Goal: Task Accomplishment & Management: Complete application form

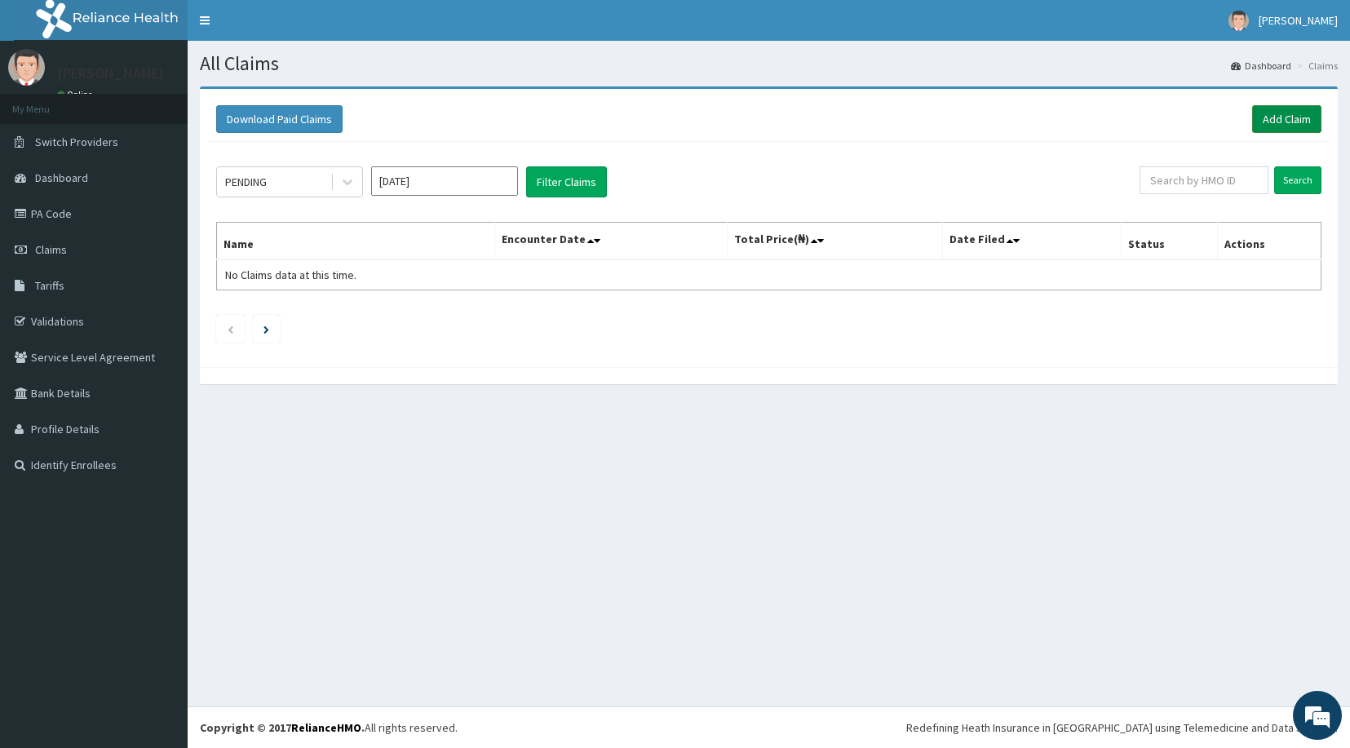
click at [1267, 117] on link "Add Claim" at bounding box center [1287, 119] width 69 height 28
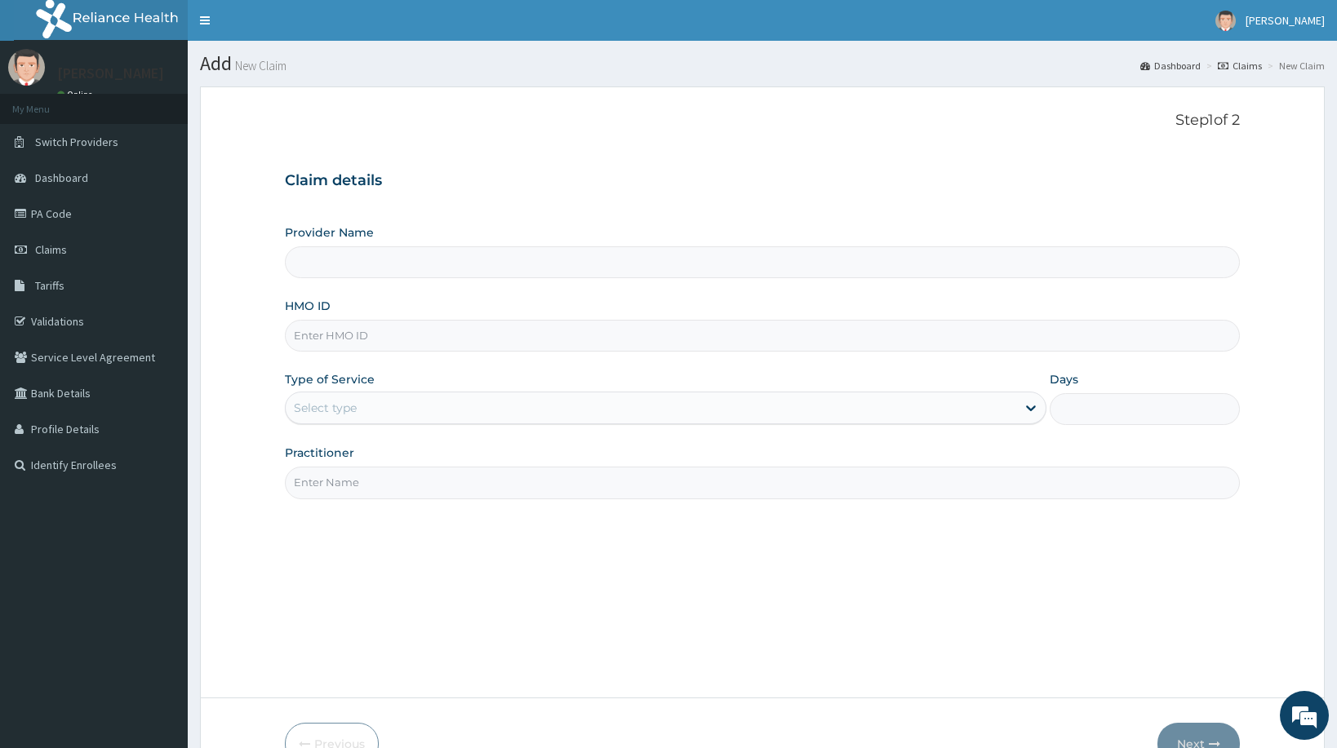
type input "STANDARD HOSPITAL"
click at [346, 338] on input "HMO ID" at bounding box center [762, 336] width 955 height 32
click at [342, 339] on input "HMO ID" at bounding box center [762, 336] width 955 height 32
type input "DAL/10345/A"
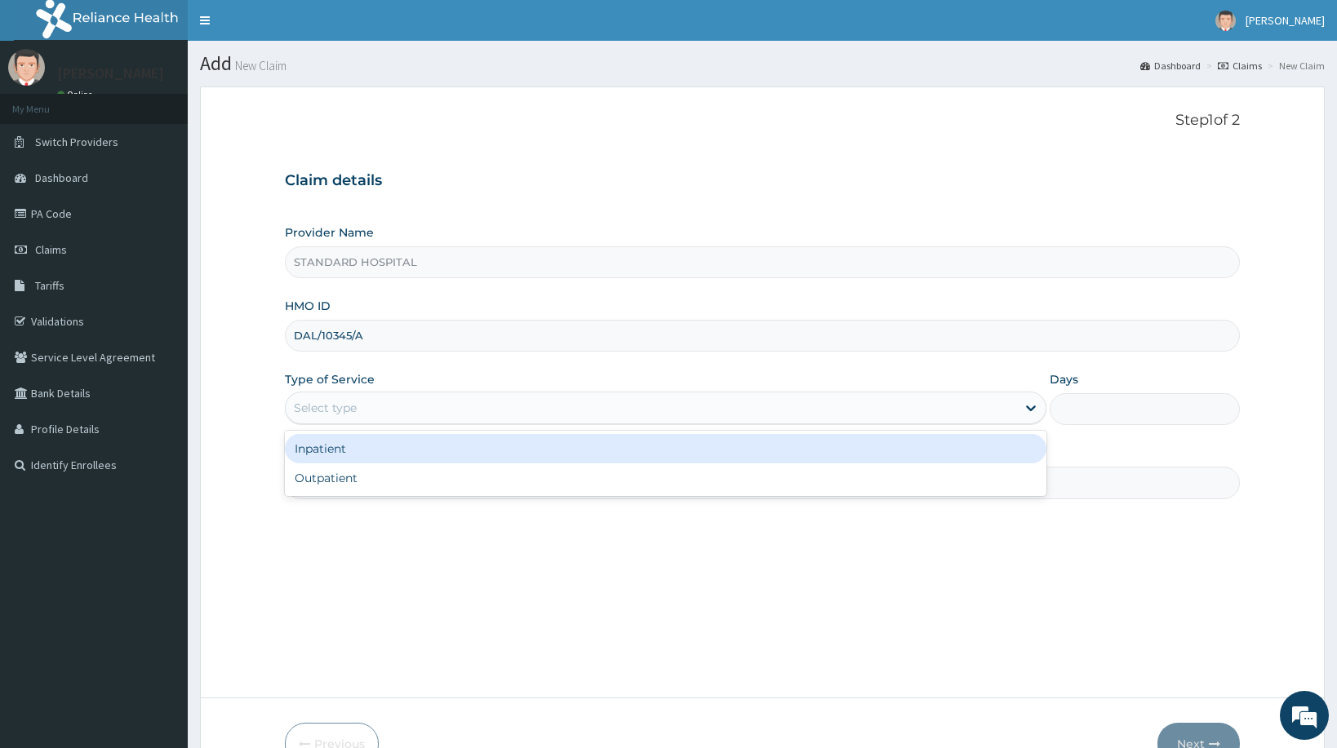
click at [341, 417] on div "Select type" at bounding box center [650, 408] width 729 height 26
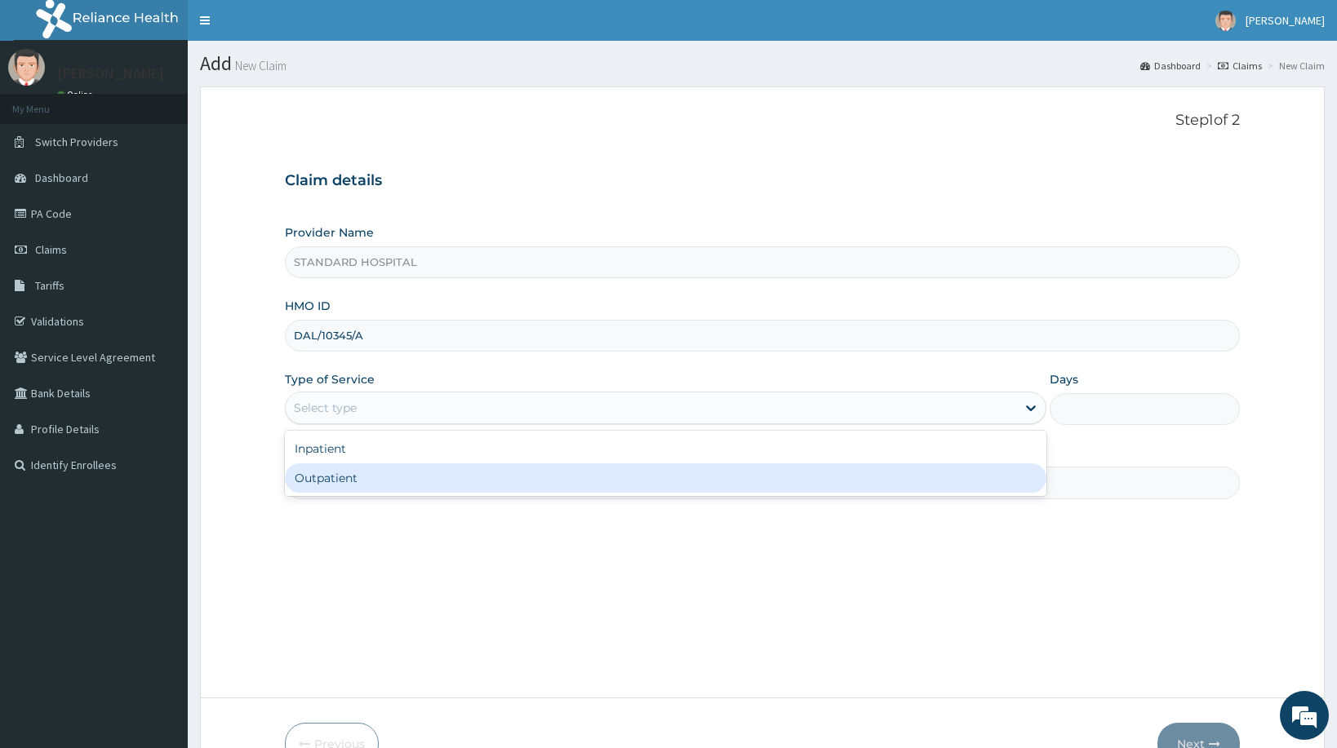
click at [348, 477] on div "Outpatient" at bounding box center [665, 477] width 760 height 29
type input "1"
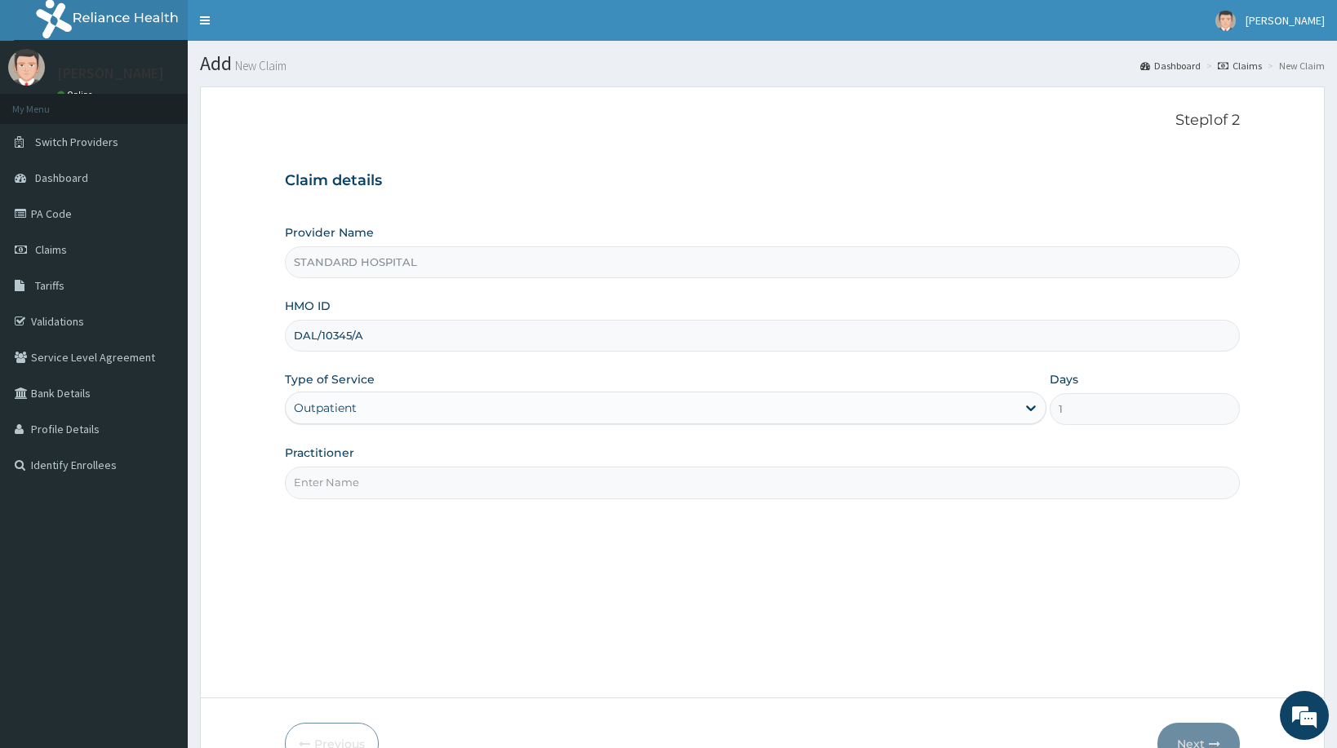
click at [374, 490] on input "Practitioner" at bounding box center [762, 483] width 955 height 32
type input "DR OLUKOWI"
click at [1198, 739] on button "Next" at bounding box center [1198, 744] width 82 height 42
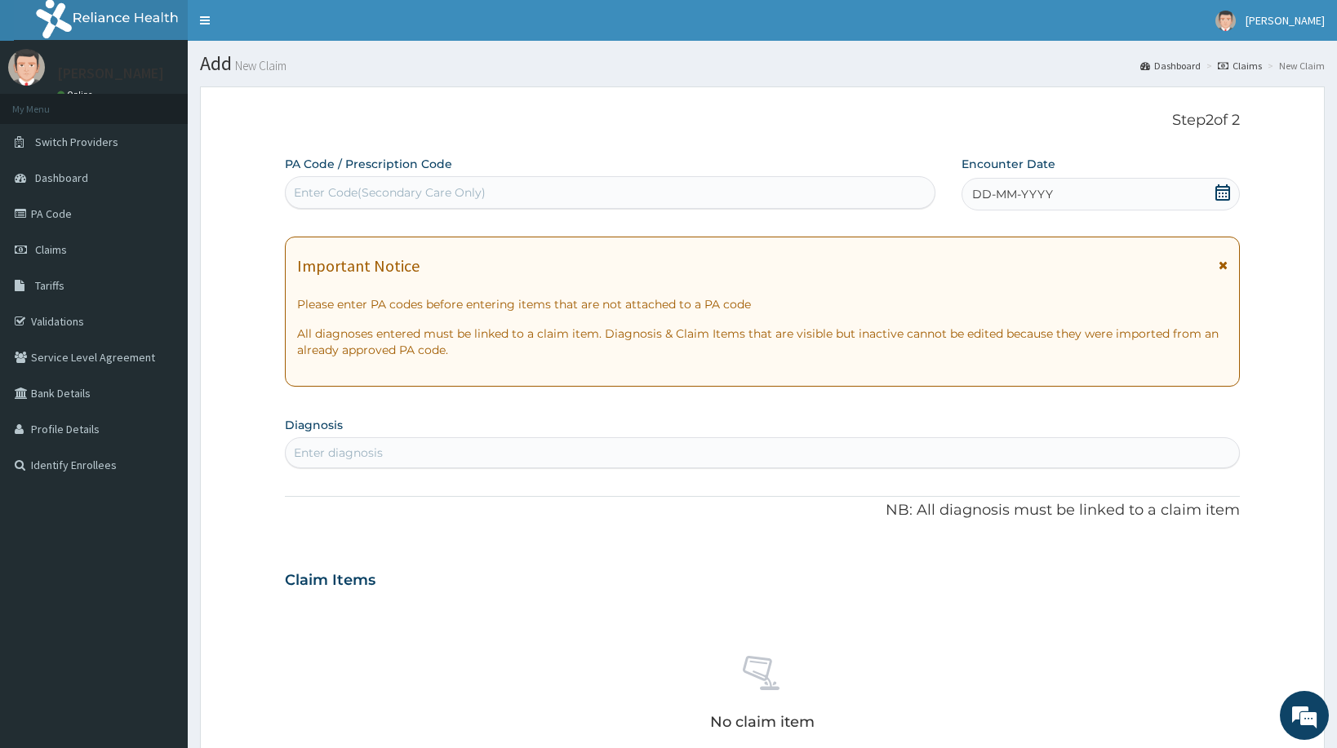
click at [1222, 194] on icon at bounding box center [1222, 192] width 15 height 16
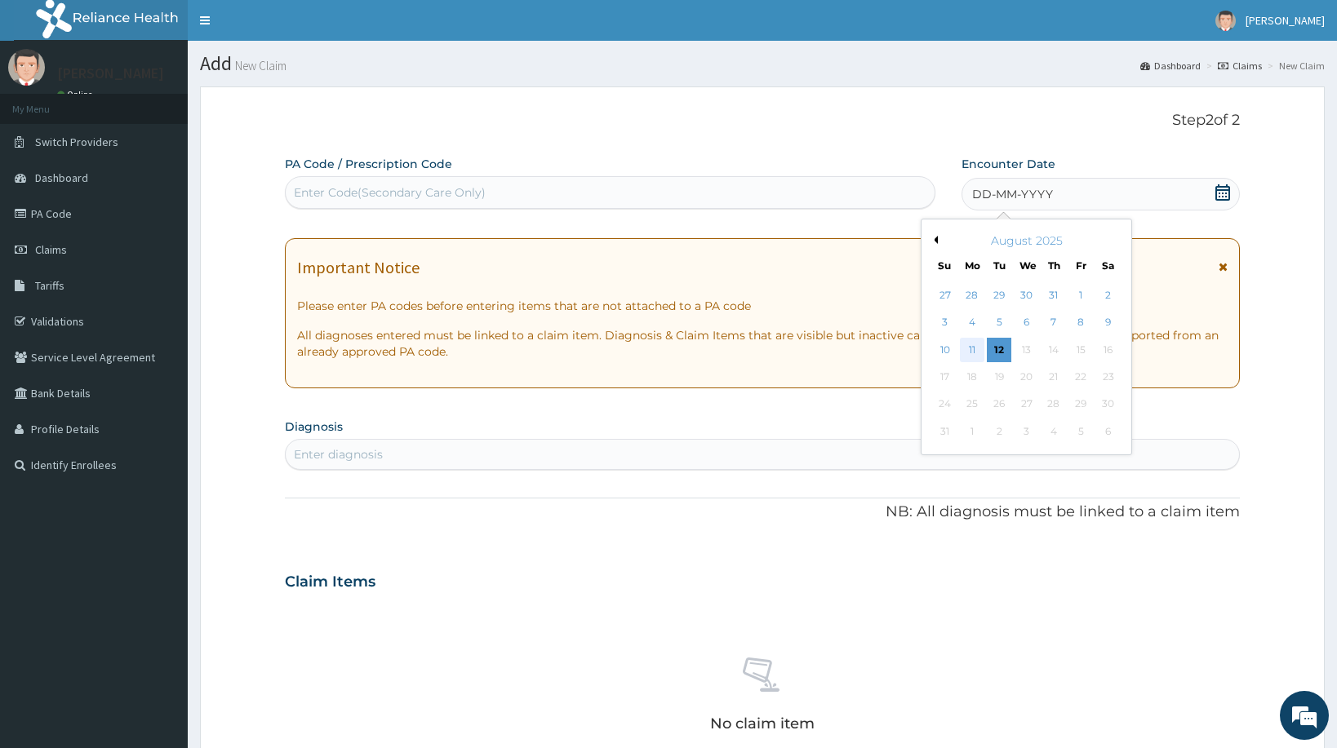
click at [973, 349] on div "11" at bounding box center [971, 350] width 24 height 24
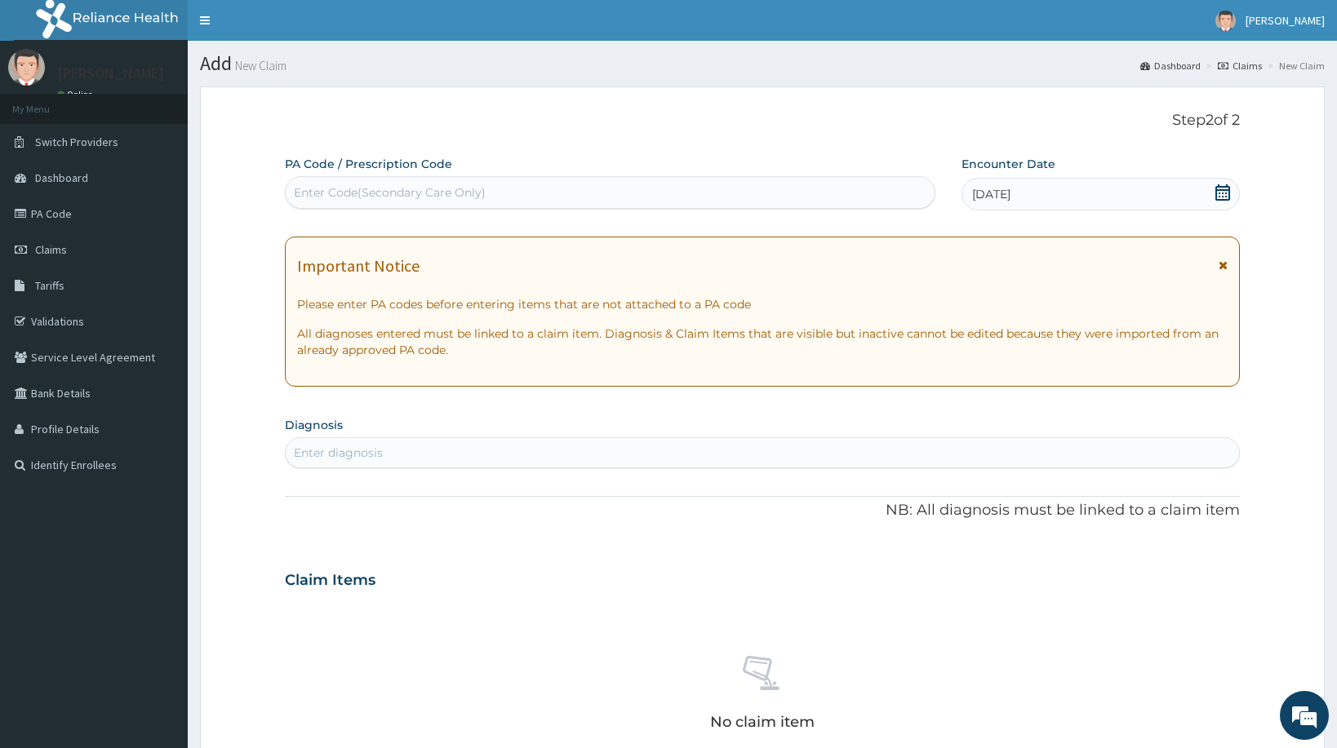
scroll to position [250, 0]
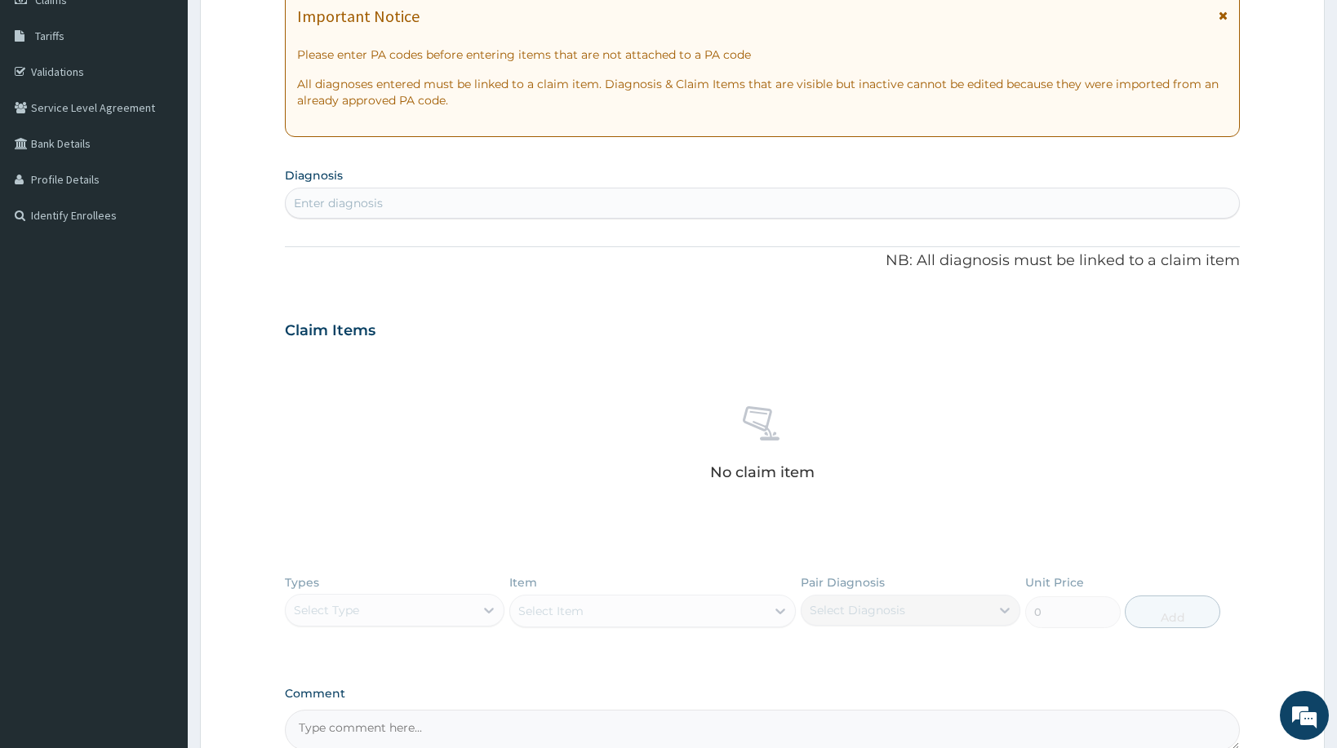
click at [484, 210] on div "Enter diagnosis" at bounding box center [762, 203] width 953 height 26
type input "MALARIA"
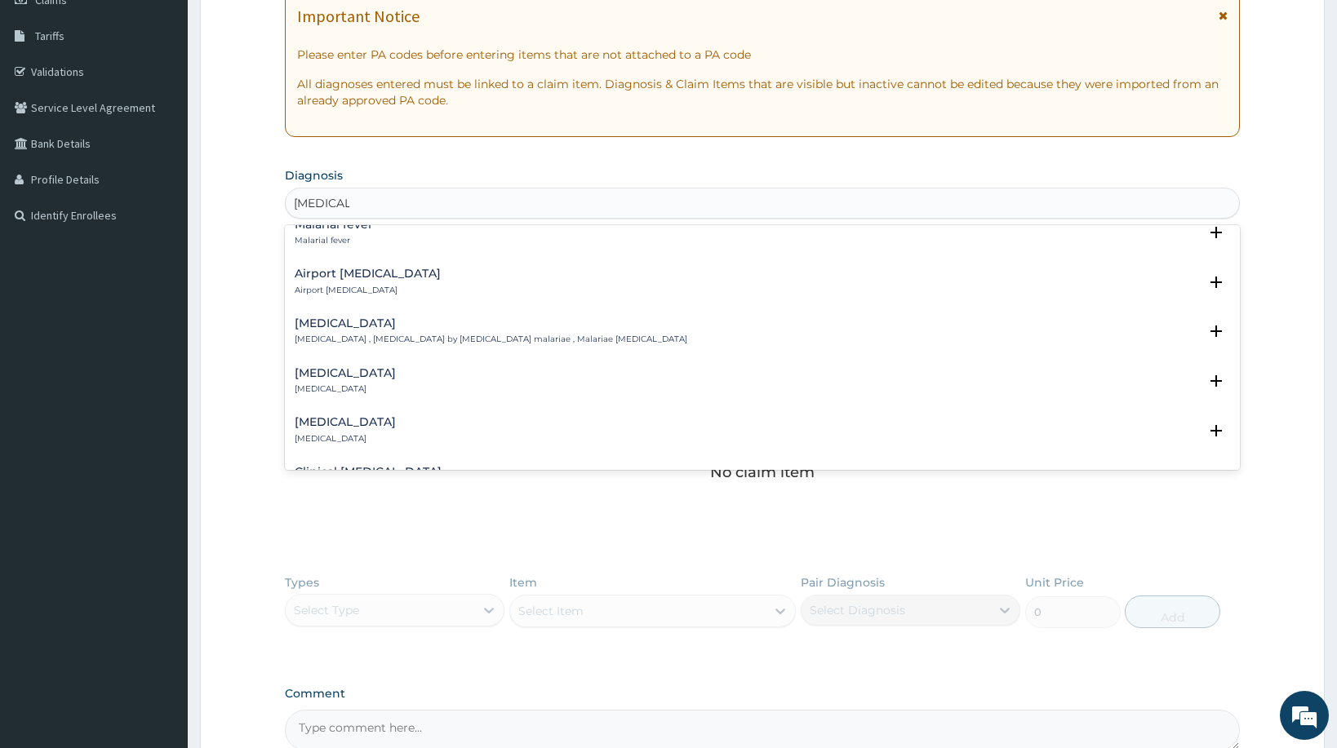
scroll to position [176, 0]
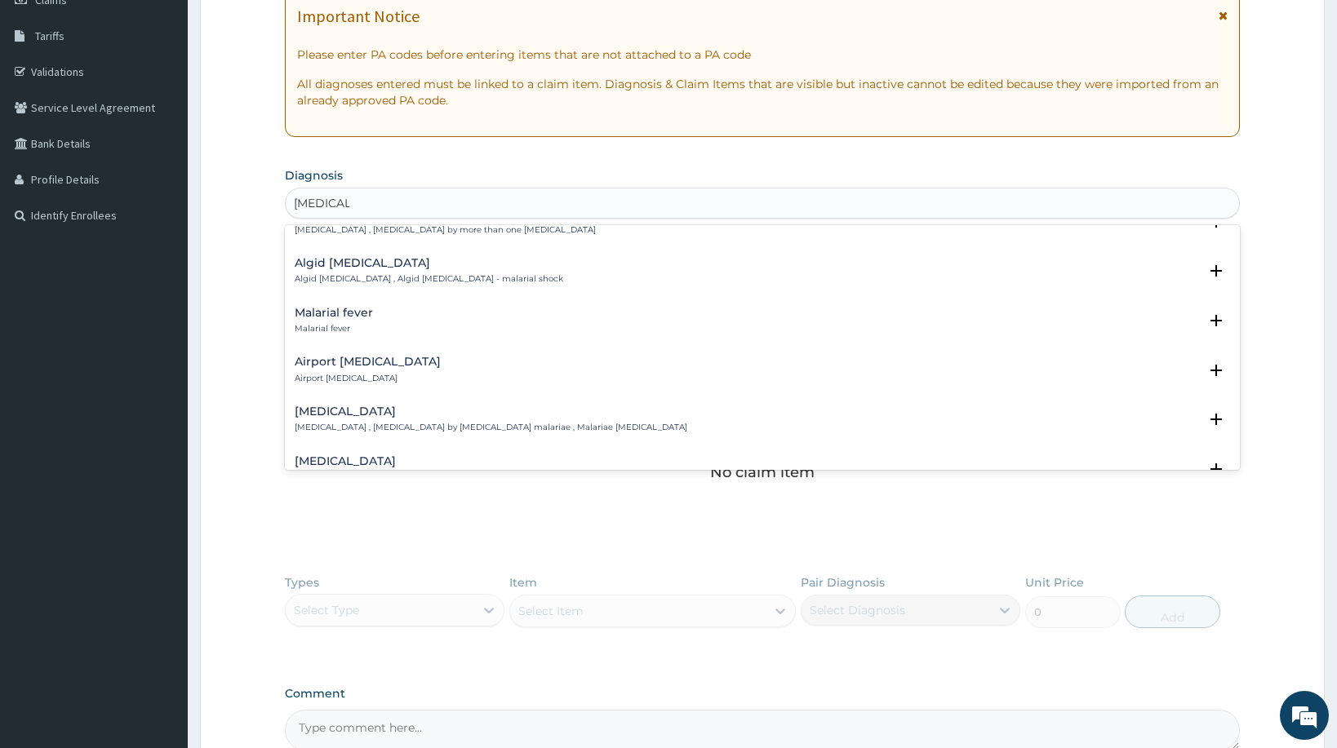
click at [343, 308] on h4 "Malarial fever" at bounding box center [334, 313] width 78 height 12
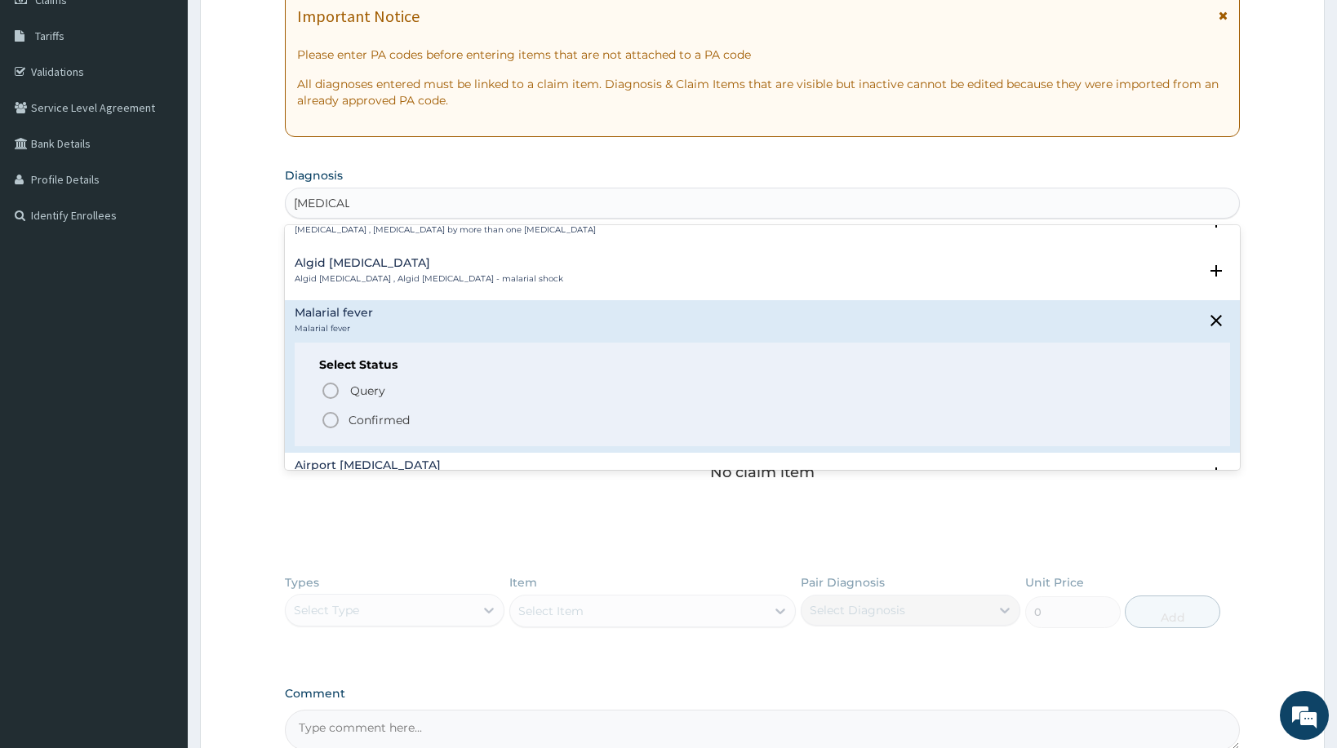
click at [336, 418] on icon "status option filled" at bounding box center [331, 420] width 20 height 20
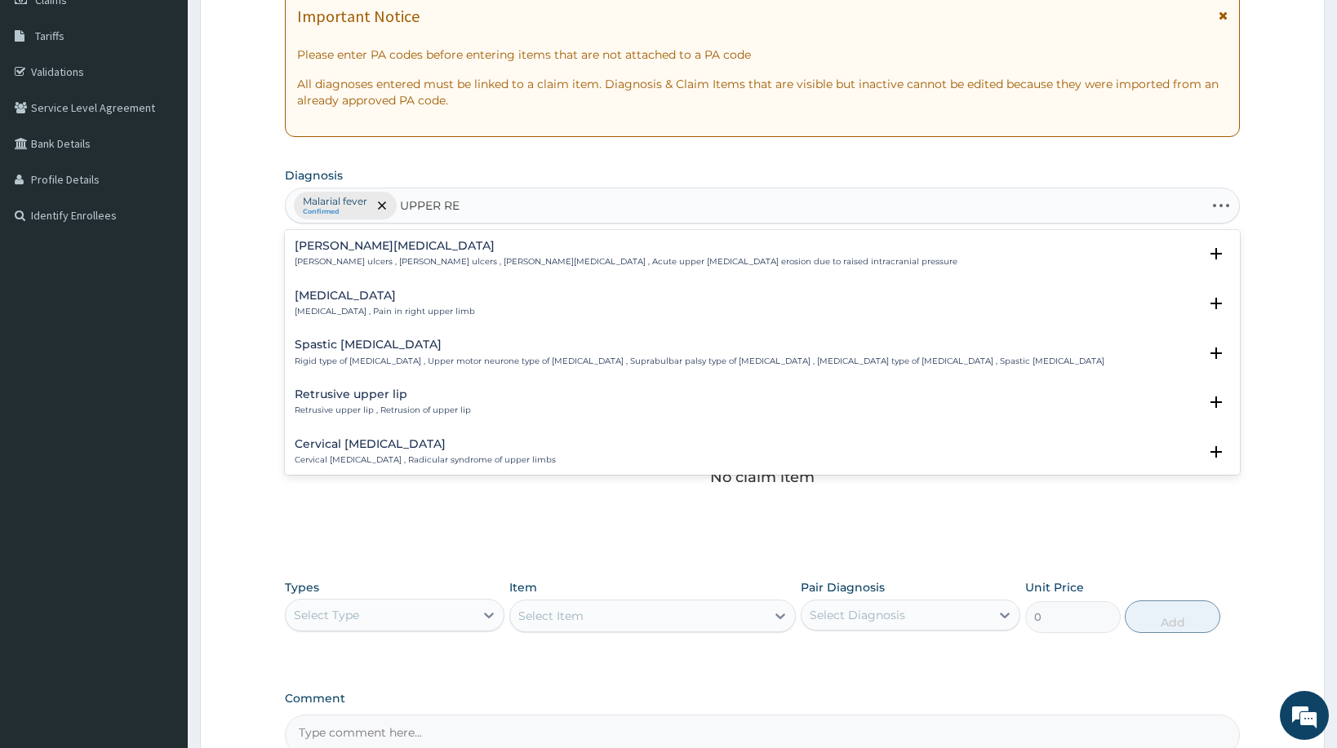
type input "UPPER RES"
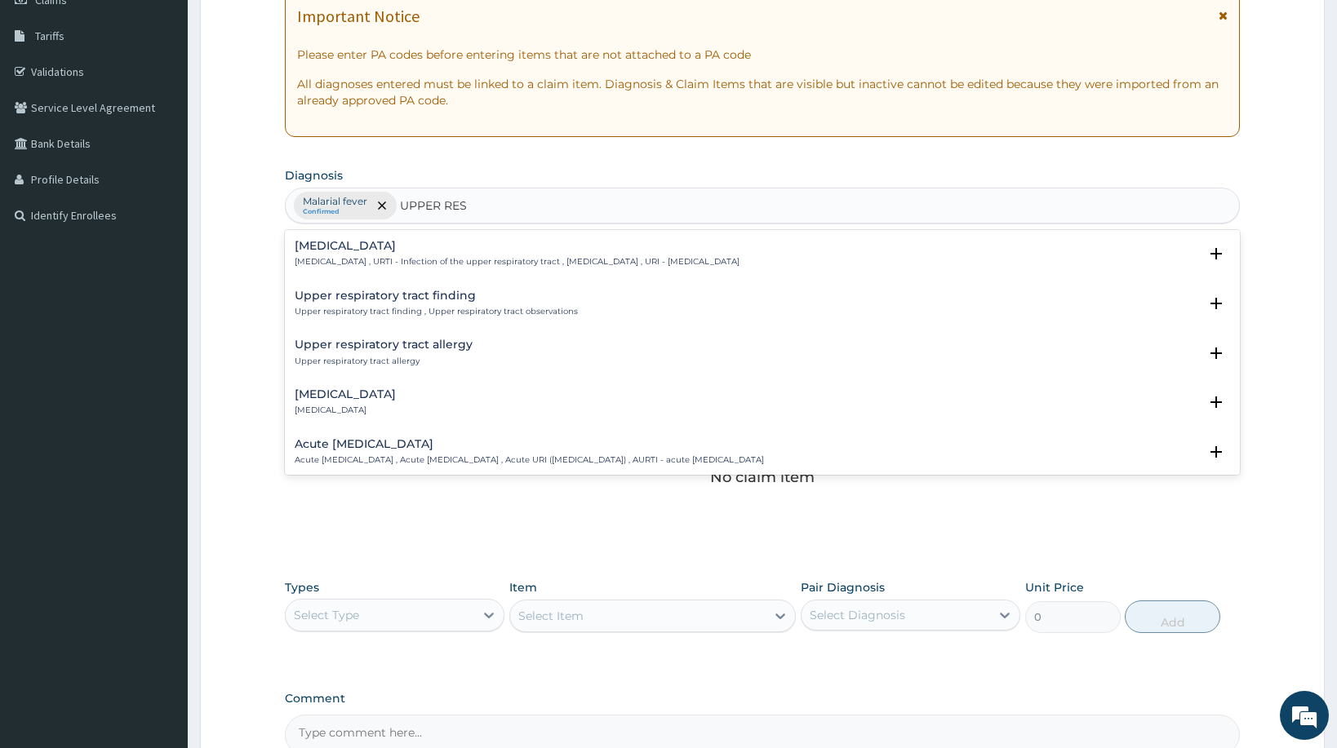
click at [397, 247] on h4 "Upper respiratory infection" at bounding box center [517, 246] width 445 height 12
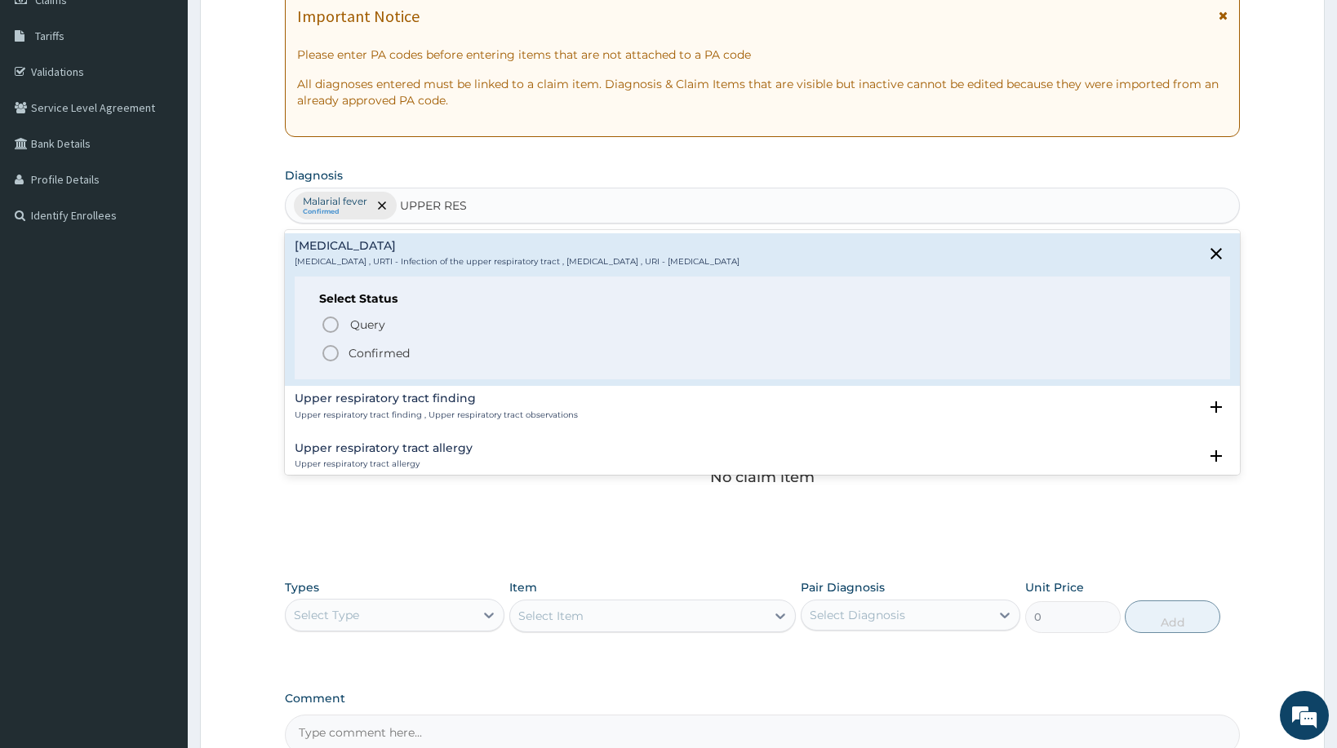
click at [335, 358] on icon "status option filled" at bounding box center [331, 354] width 20 height 20
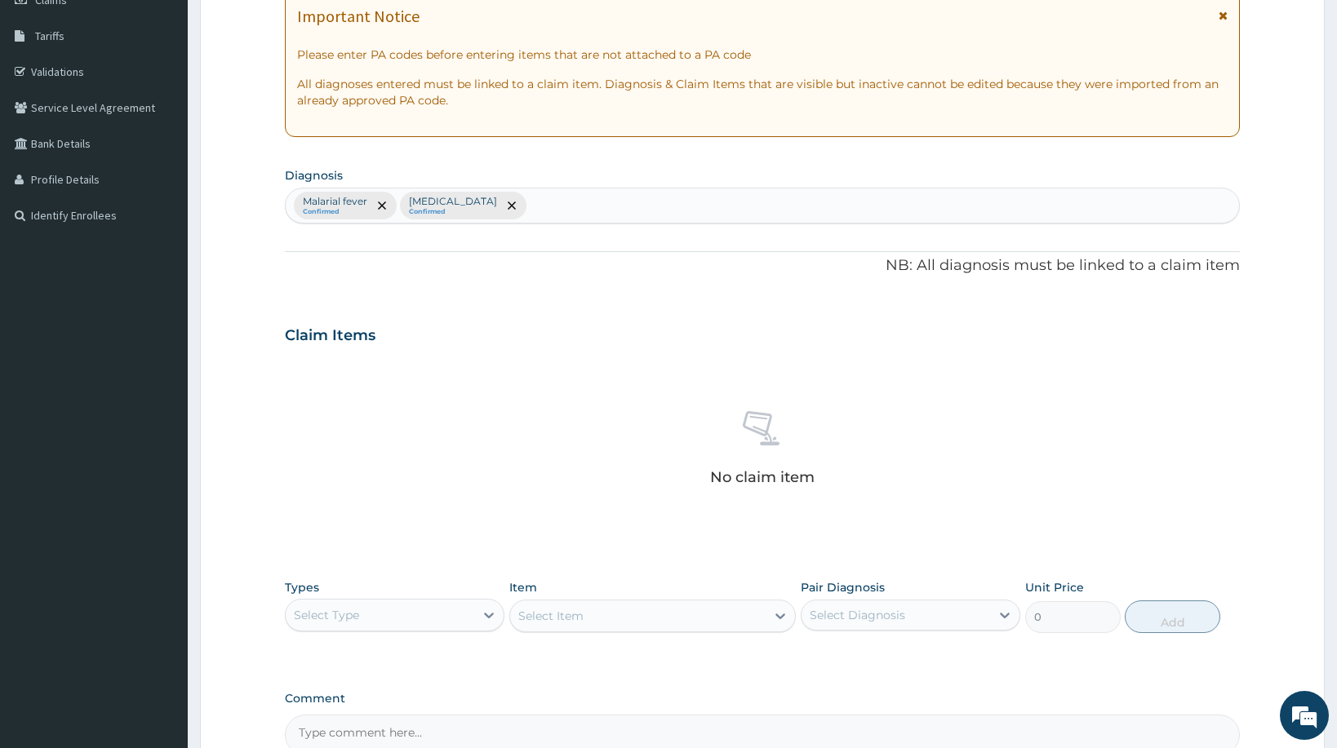
click at [439, 611] on div "Select Type" at bounding box center [380, 615] width 188 height 26
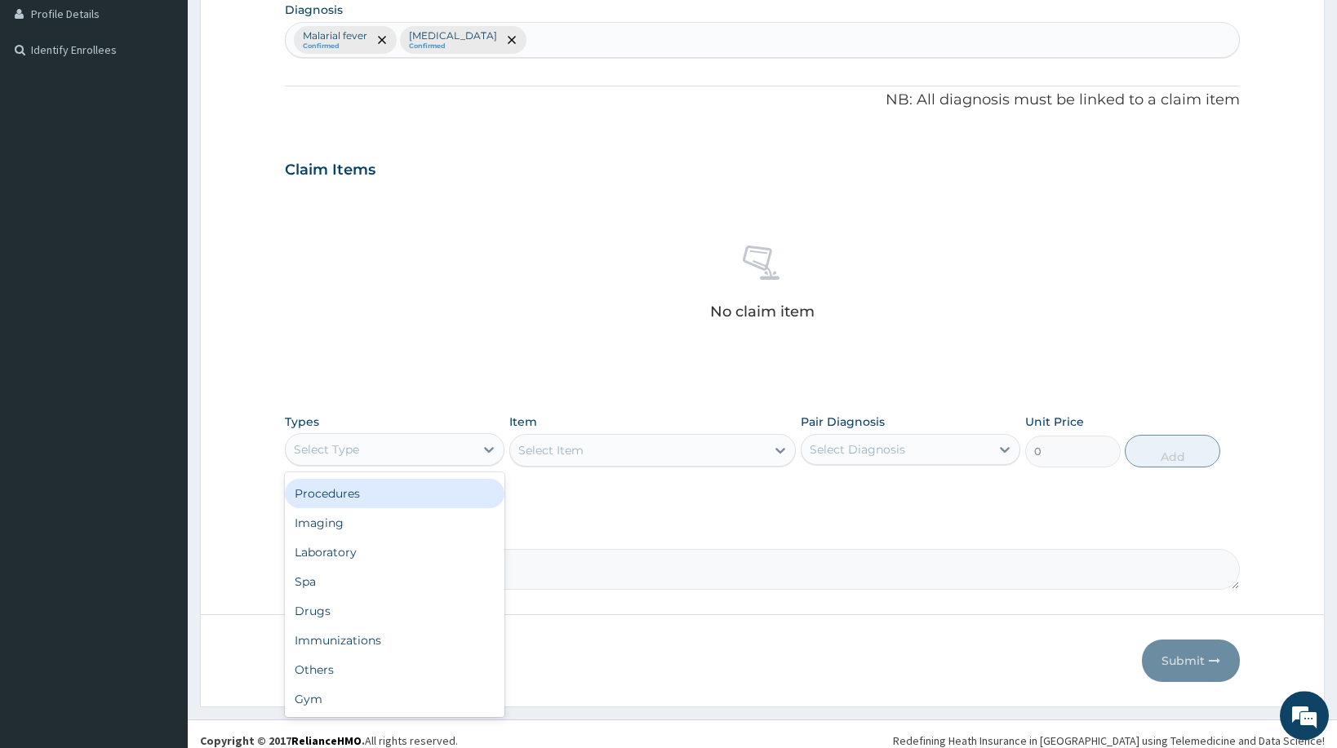
scroll to position [416, 0]
click at [406, 489] on div "Procedures" at bounding box center [394, 492] width 219 height 29
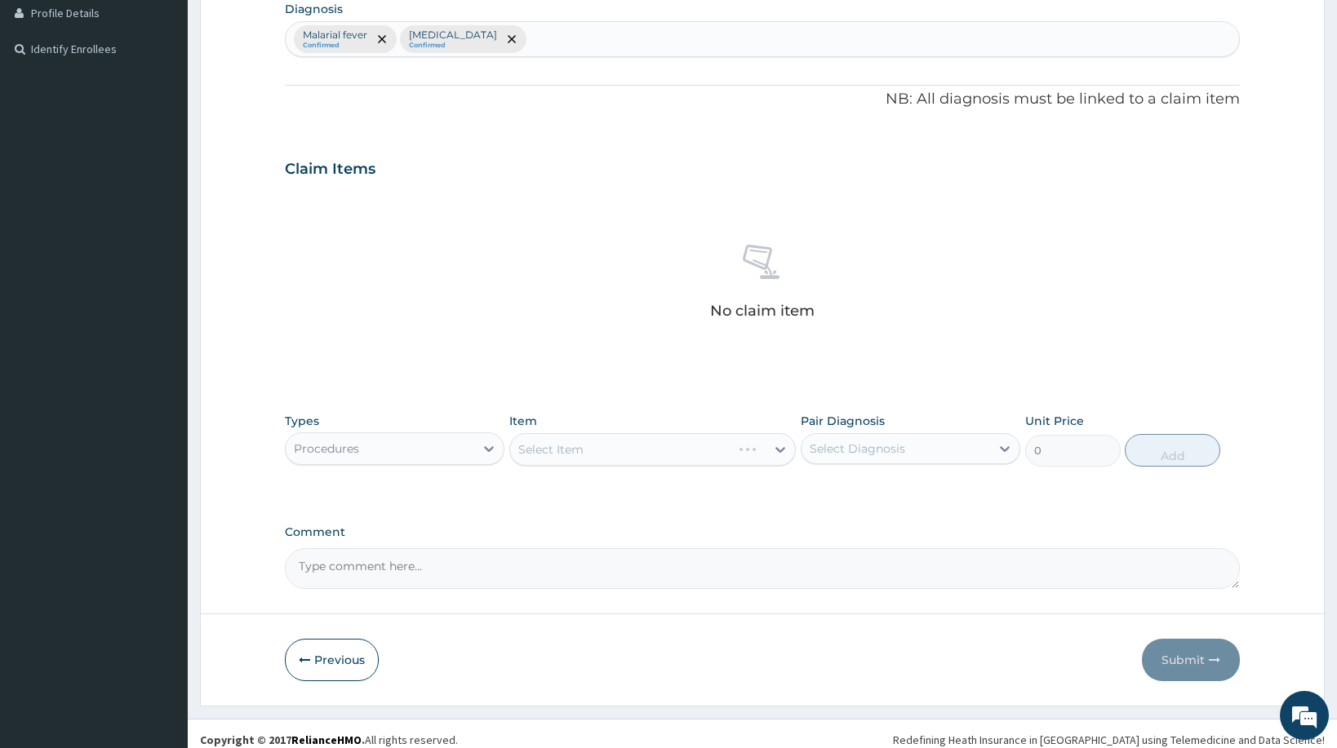
click at [658, 454] on div "Select Item" at bounding box center [652, 449] width 286 height 33
drag, startPoint x: 640, startPoint y: 456, endPoint x: 640, endPoint y: 466, distance: 9.8
click at [640, 459] on div "Select Item" at bounding box center [652, 449] width 286 height 33
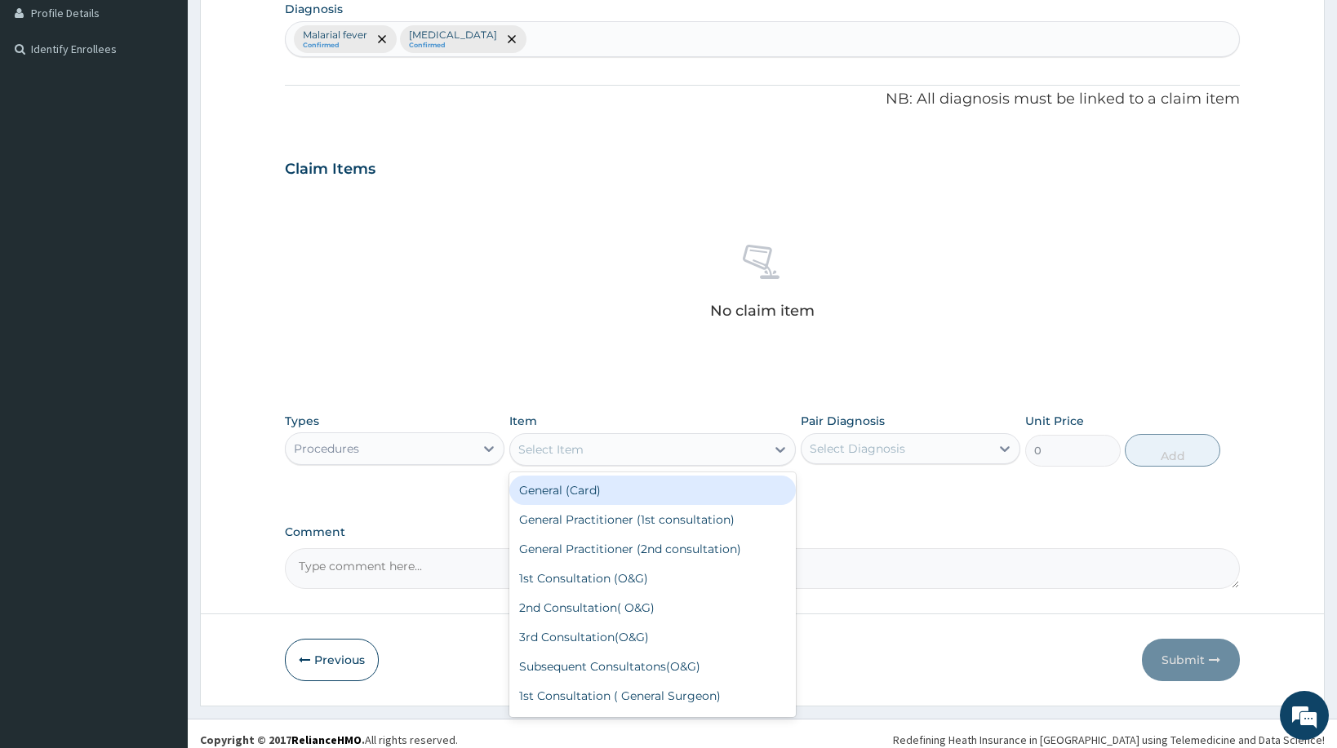
drag, startPoint x: 587, startPoint y: 453, endPoint x: 501, endPoint y: 475, distance: 88.5
click at [579, 463] on div "Select Item" at bounding box center [652, 449] width 286 height 33
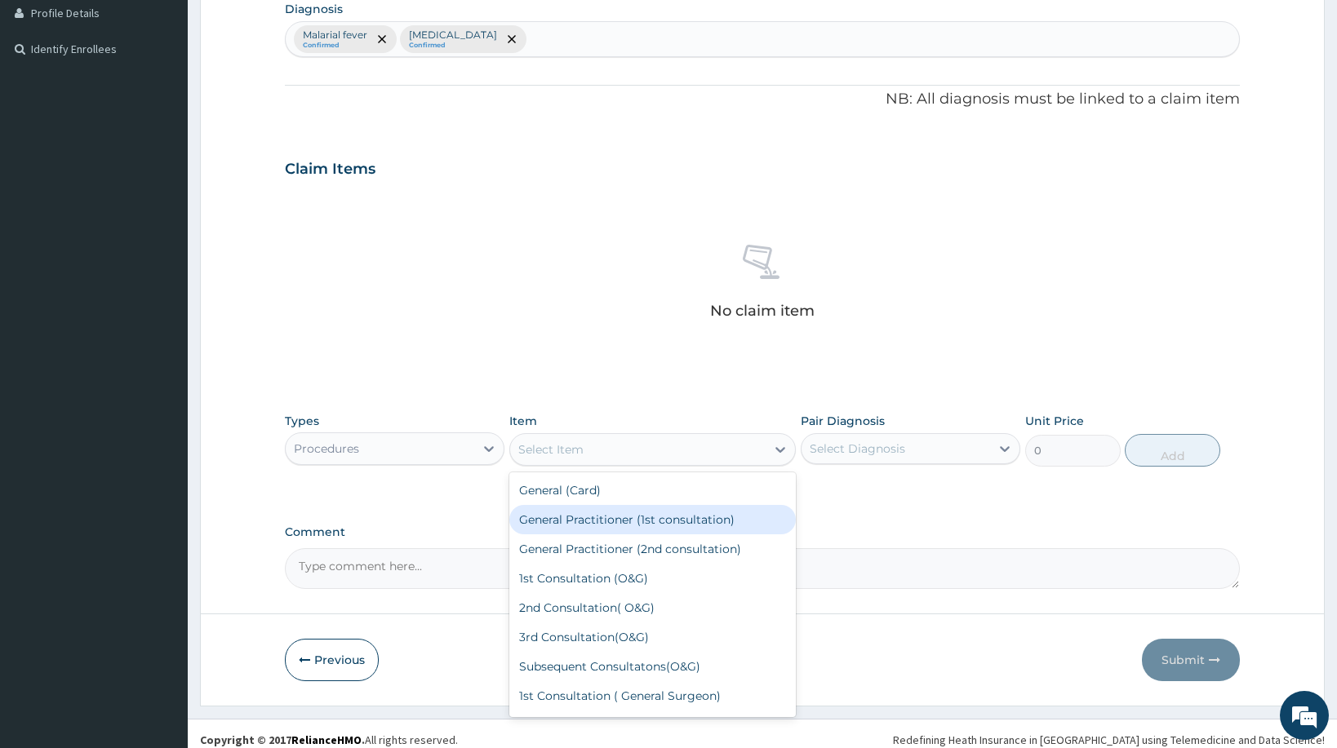
click at [605, 518] on div "General Practitioner (1st consultation)" at bounding box center [652, 519] width 286 height 29
type input "1500"
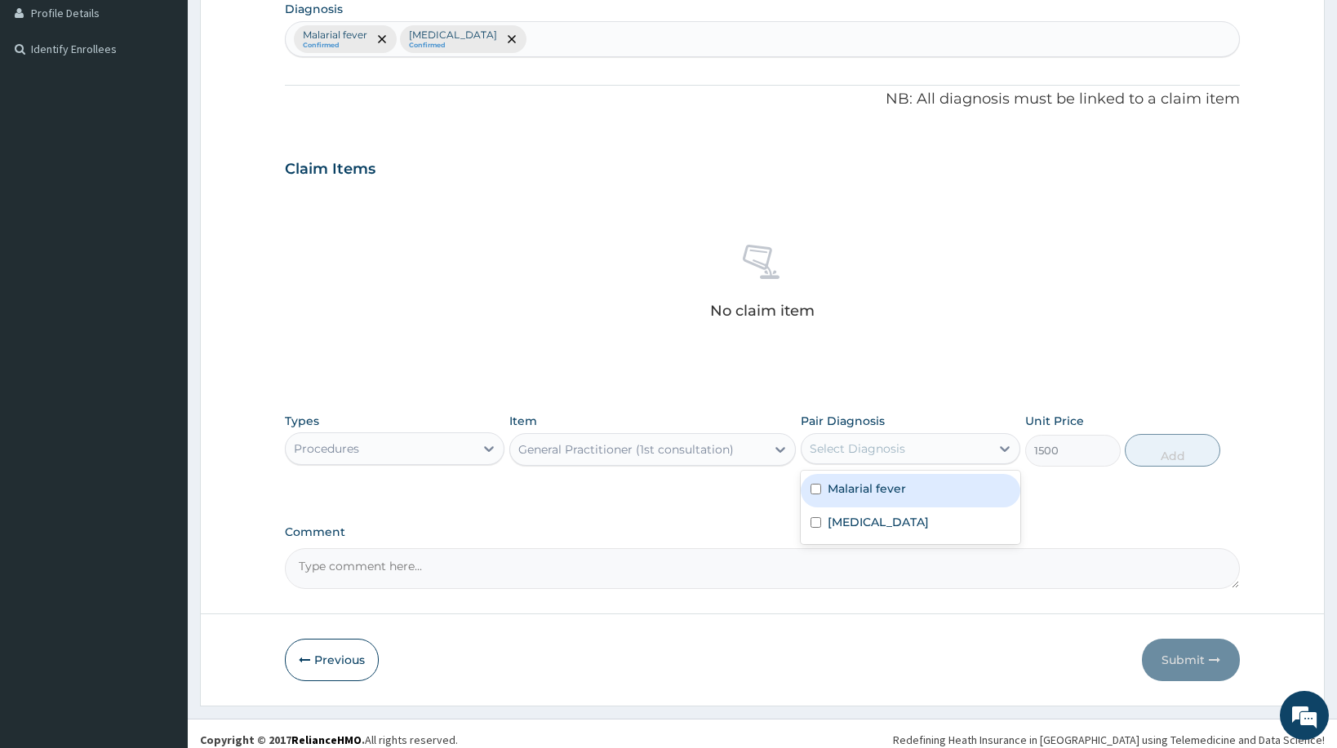
click at [840, 453] on div "Select Diagnosis" at bounding box center [856, 449] width 95 height 16
click at [838, 491] on label "Malarial fever" at bounding box center [866, 489] width 78 height 16
checkbox input "true"
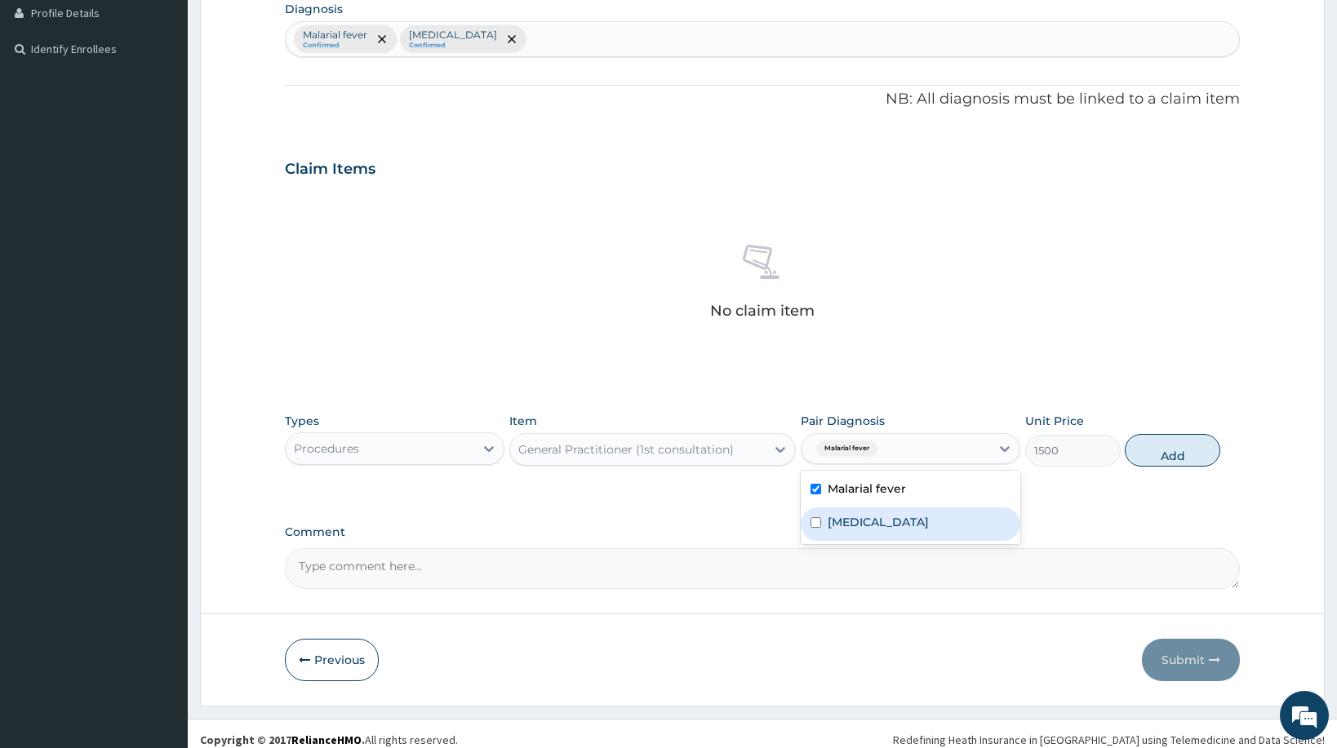
click at [823, 521] on div "Upper respiratory infection" at bounding box center [909, 524] width 219 height 33
checkbox input "true"
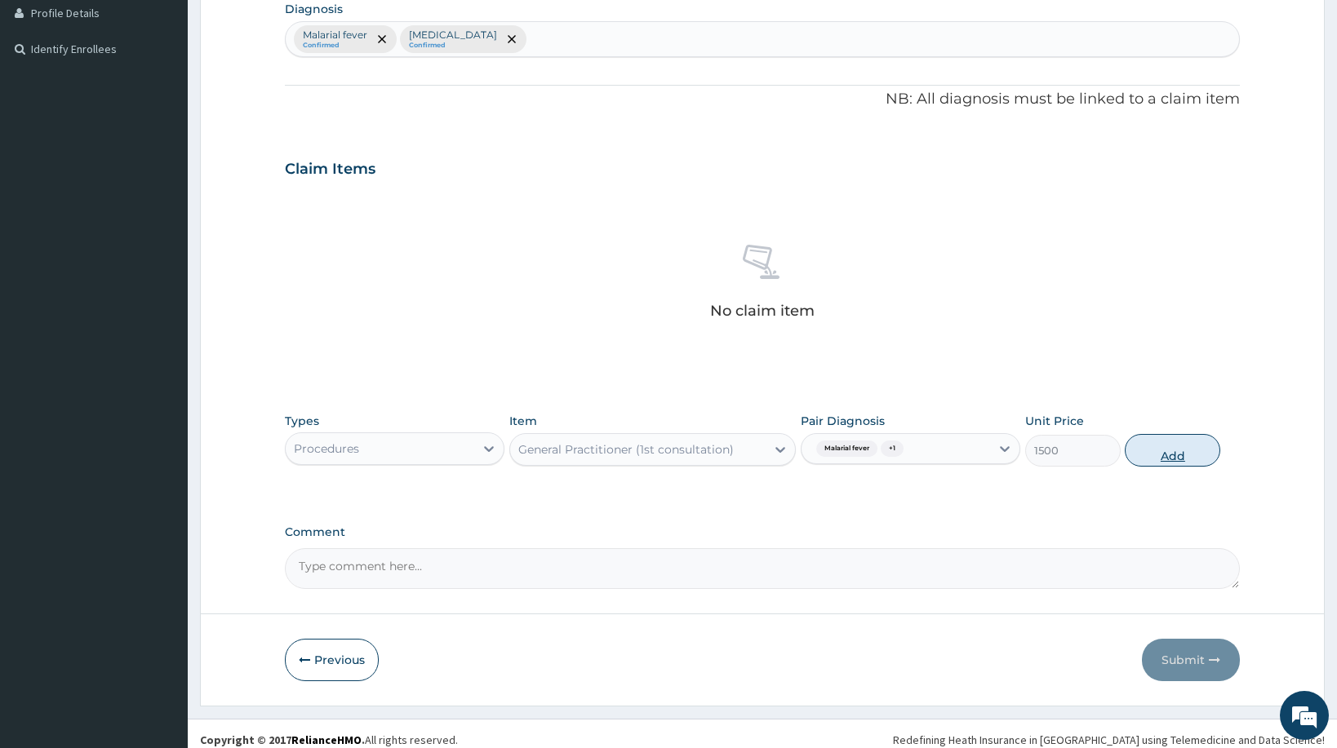
click at [1153, 453] on button "Add" at bounding box center [1171, 450] width 95 height 33
type input "0"
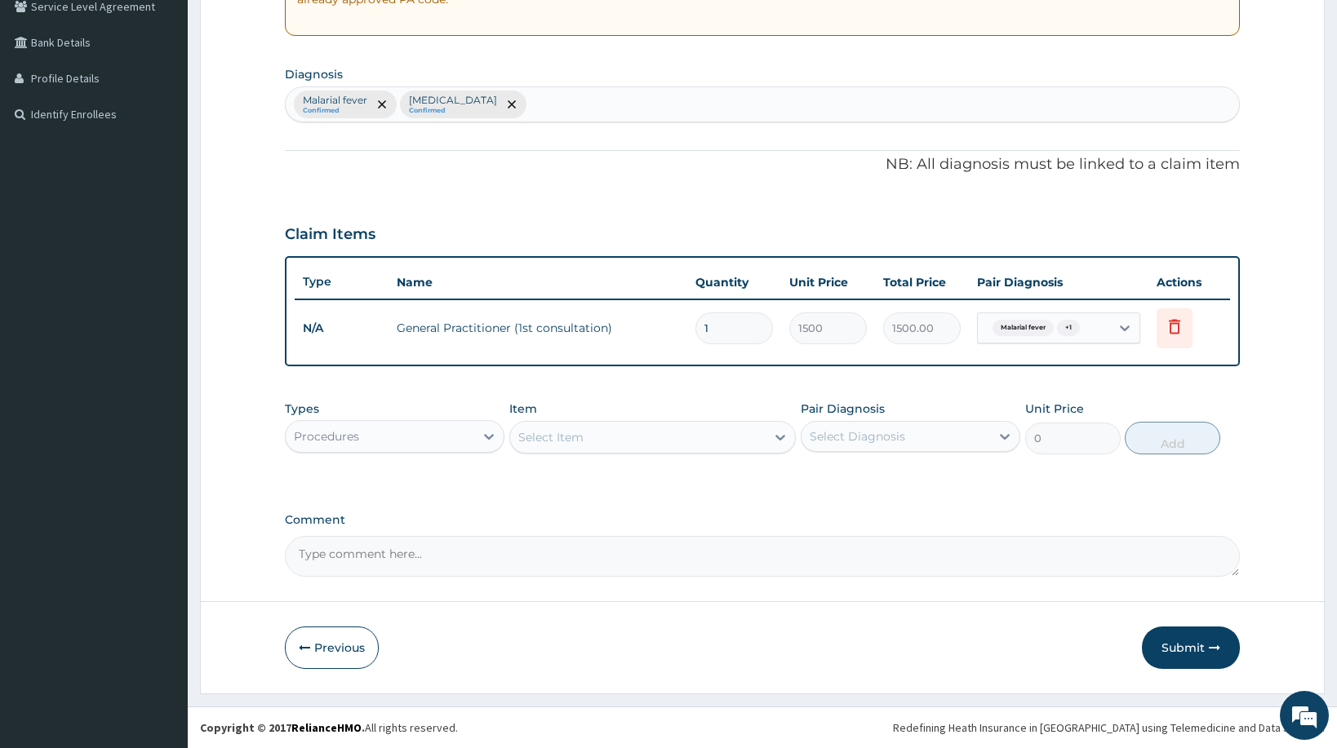
scroll to position [351, 0]
click at [458, 429] on div "Procedures" at bounding box center [380, 436] width 188 height 26
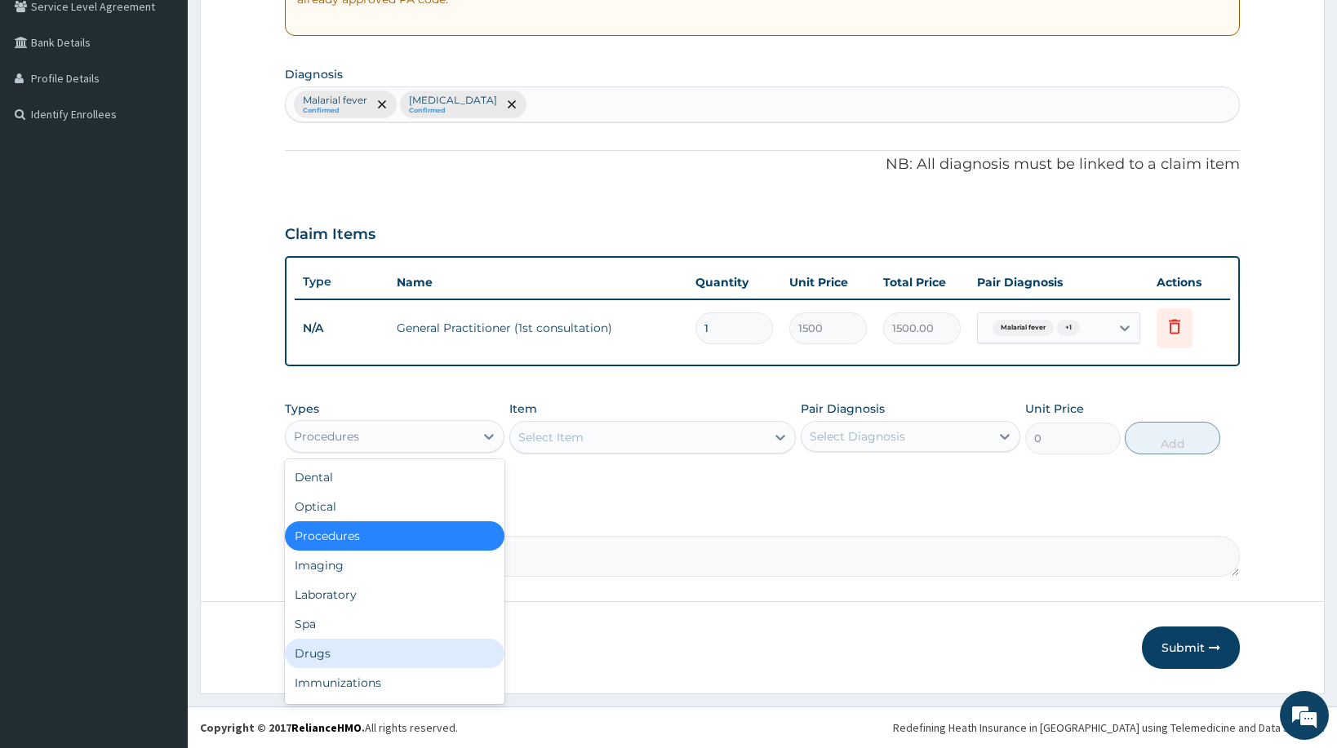
click at [339, 654] on div "Drugs" at bounding box center [394, 653] width 219 height 29
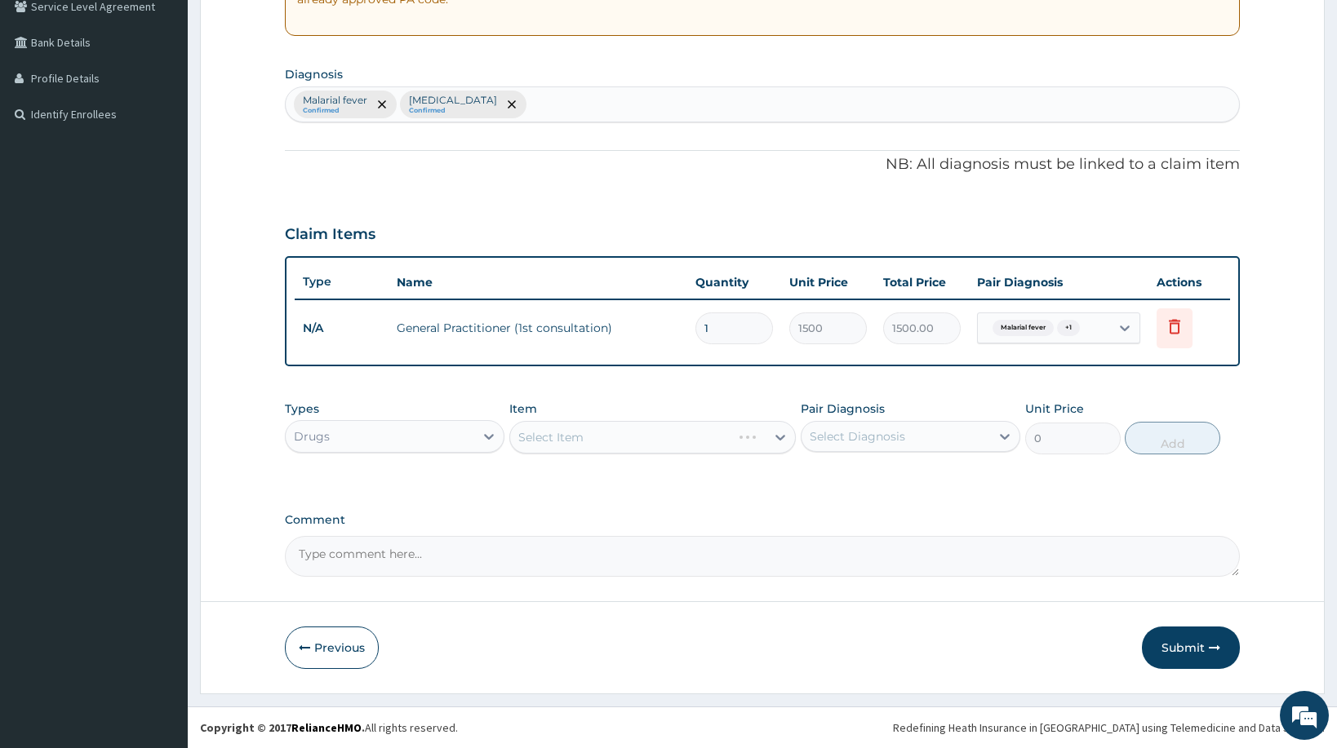
click at [530, 435] on div "Select Item" at bounding box center [652, 437] width 286 height 33
click at [560, 436] on div "Select Item" at bounding box center [652, 437] width 286 height 33
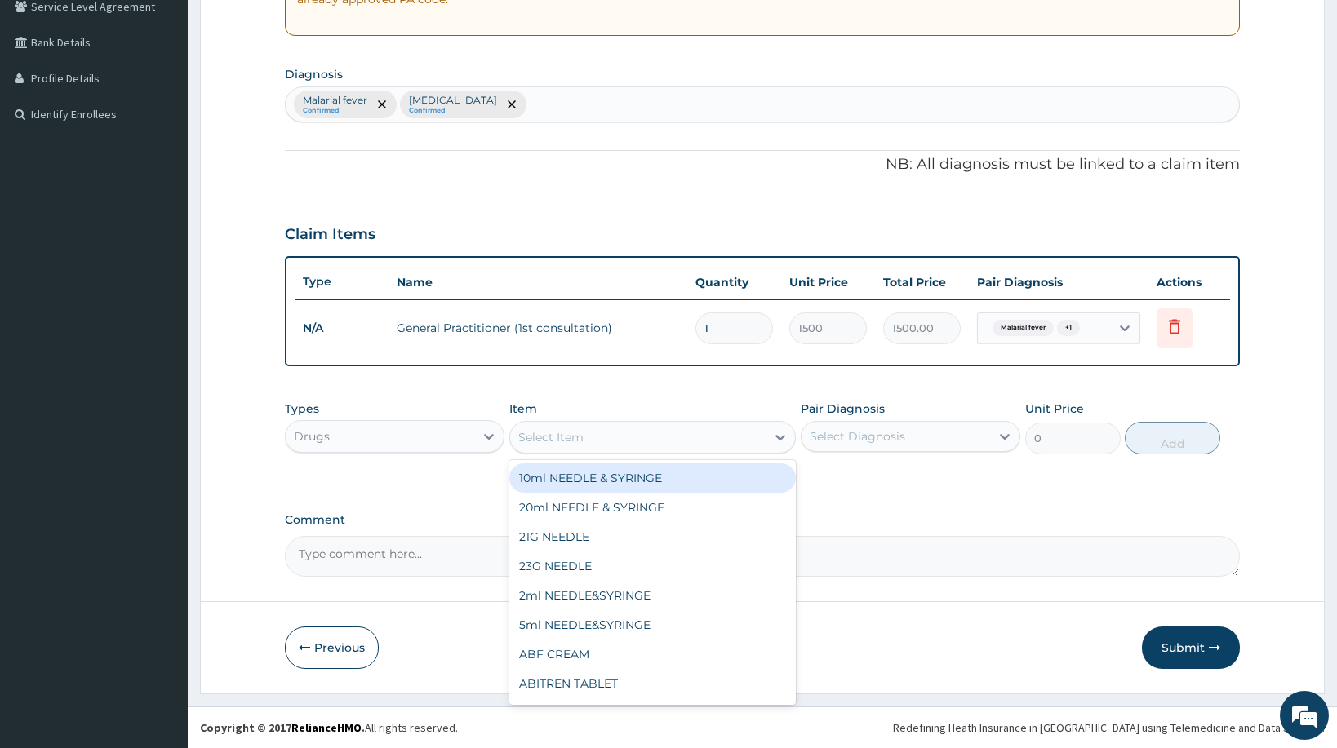
click at [552, 436] on div "Select Item" at bounding box center [550, 437] width 65 height 16
type input "ART"
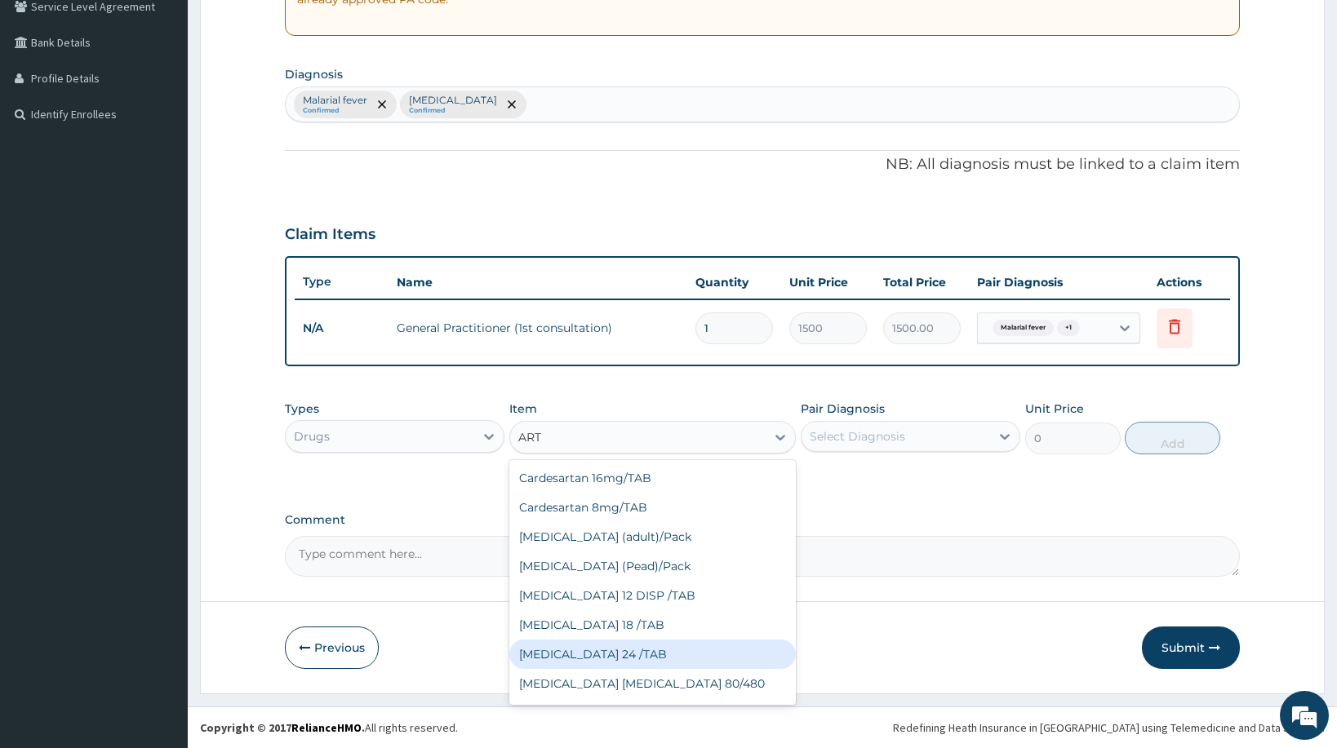
scroll to position [617, 0]
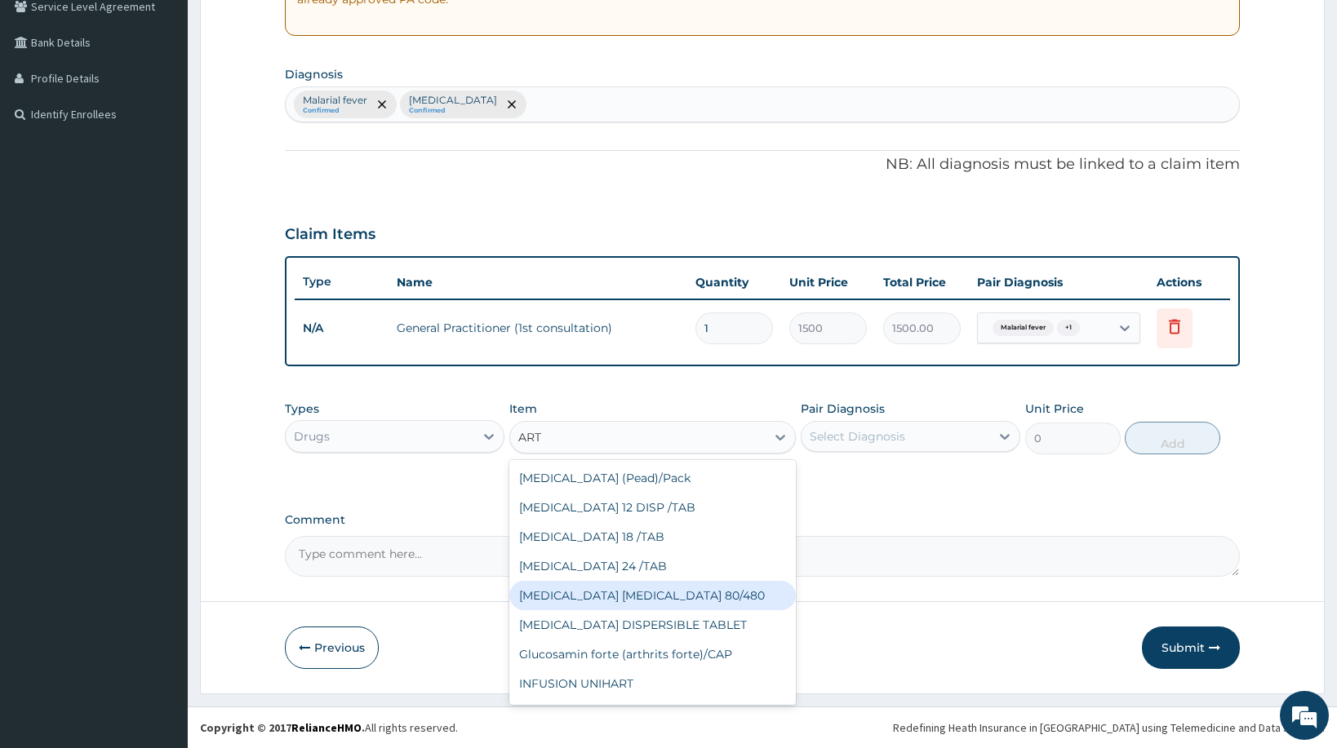
click at [650, 590] on div "COARTEM D TAB 80/480" at bounding box center [652, 595] width 286 height 29
type input "866.25"
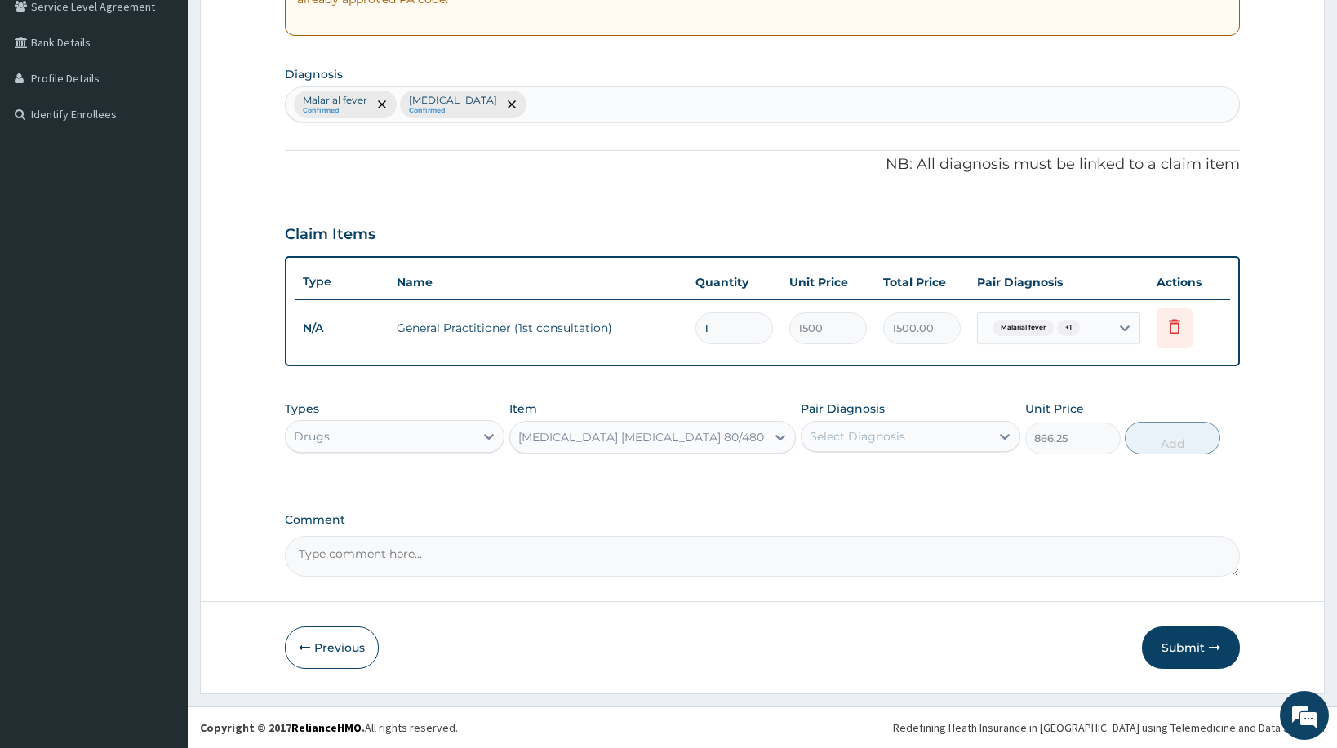
click at [912, 432] on div "Select Diagnosis" at bounding box center [895, 436] width 188 height 26
click at [890, 475] on label "Malarial fever" at bounding box center [866, 476] width 78 height 16
checkbox input "true"
click at [1181, 436] on button "Add" at bounding box center [1171, 438] width 95 height 33
type input "0"
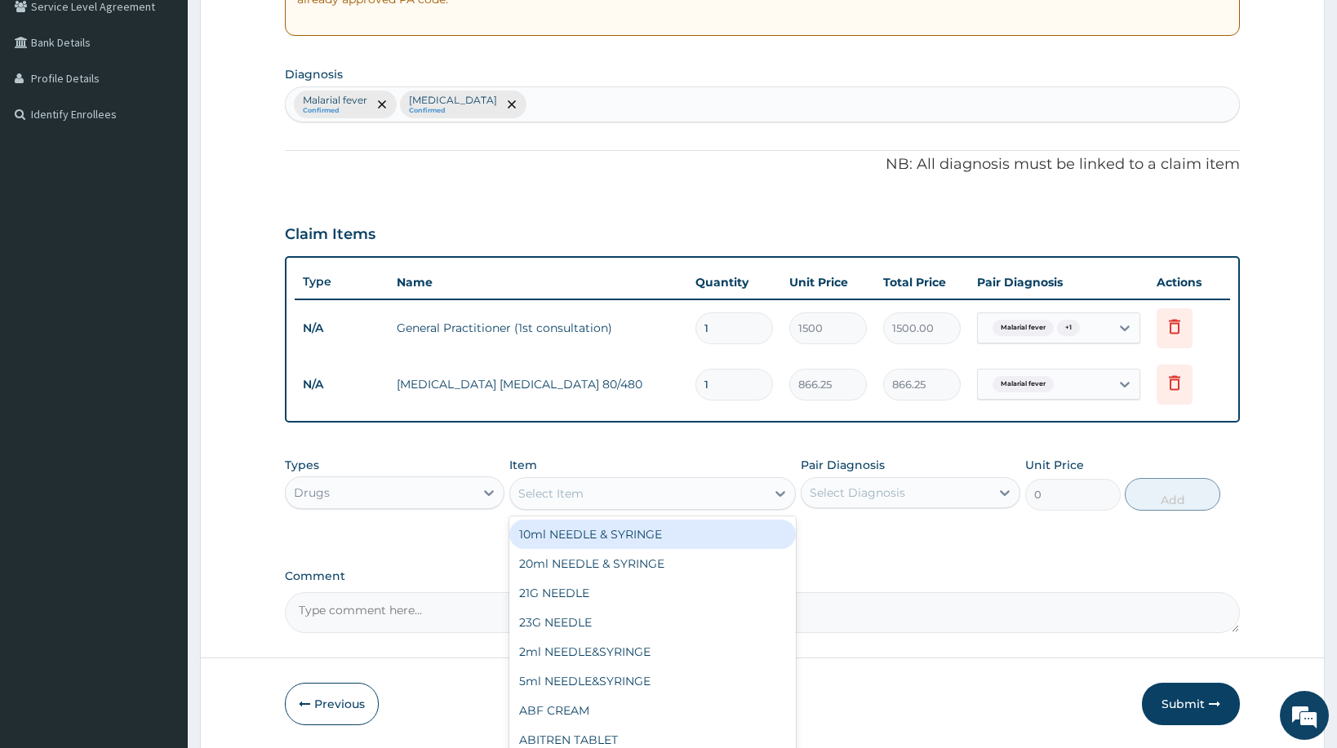
click at [528, 498] on div "Select Item" at bounding box center [550, 494] width 65 height 16
type input "PARACE"
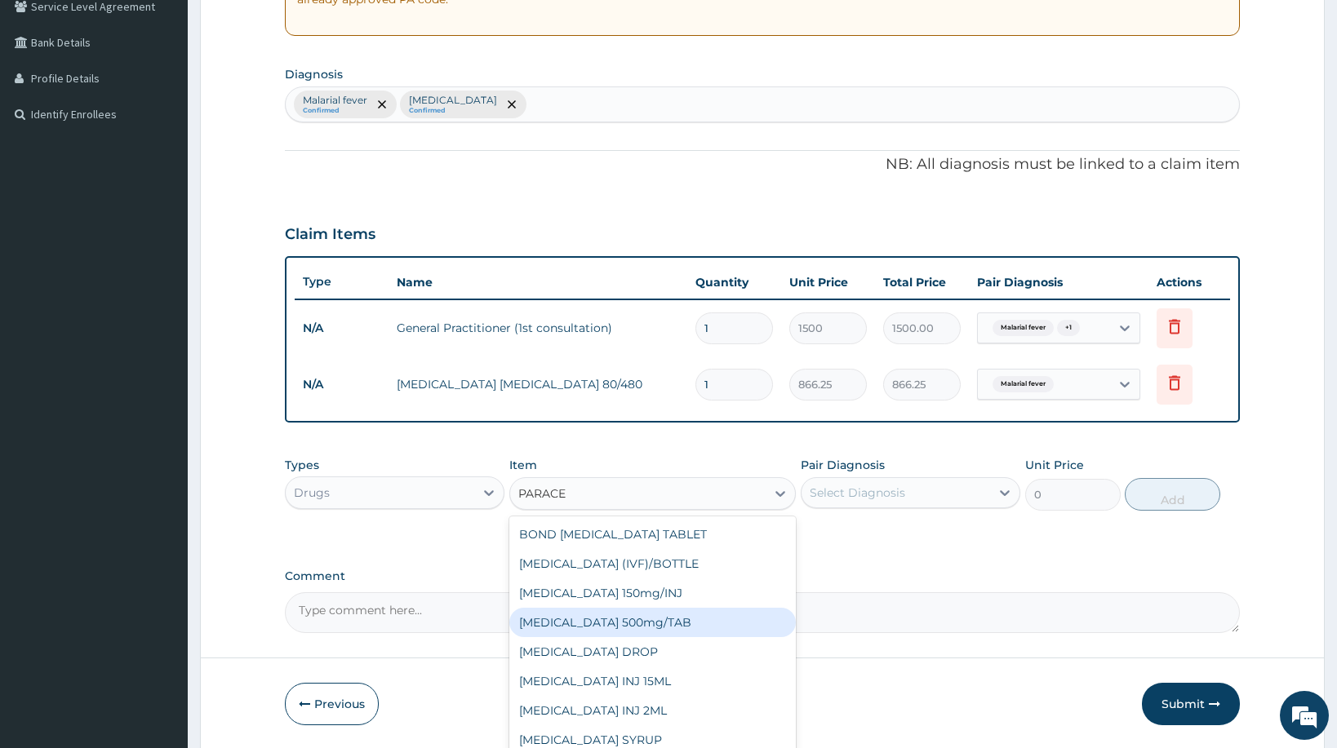
click at [650, 621] on div "PARACETAMOL 500mg/TAB" at bounding box center [652, 622] width 286 height 29
type input "5.25"
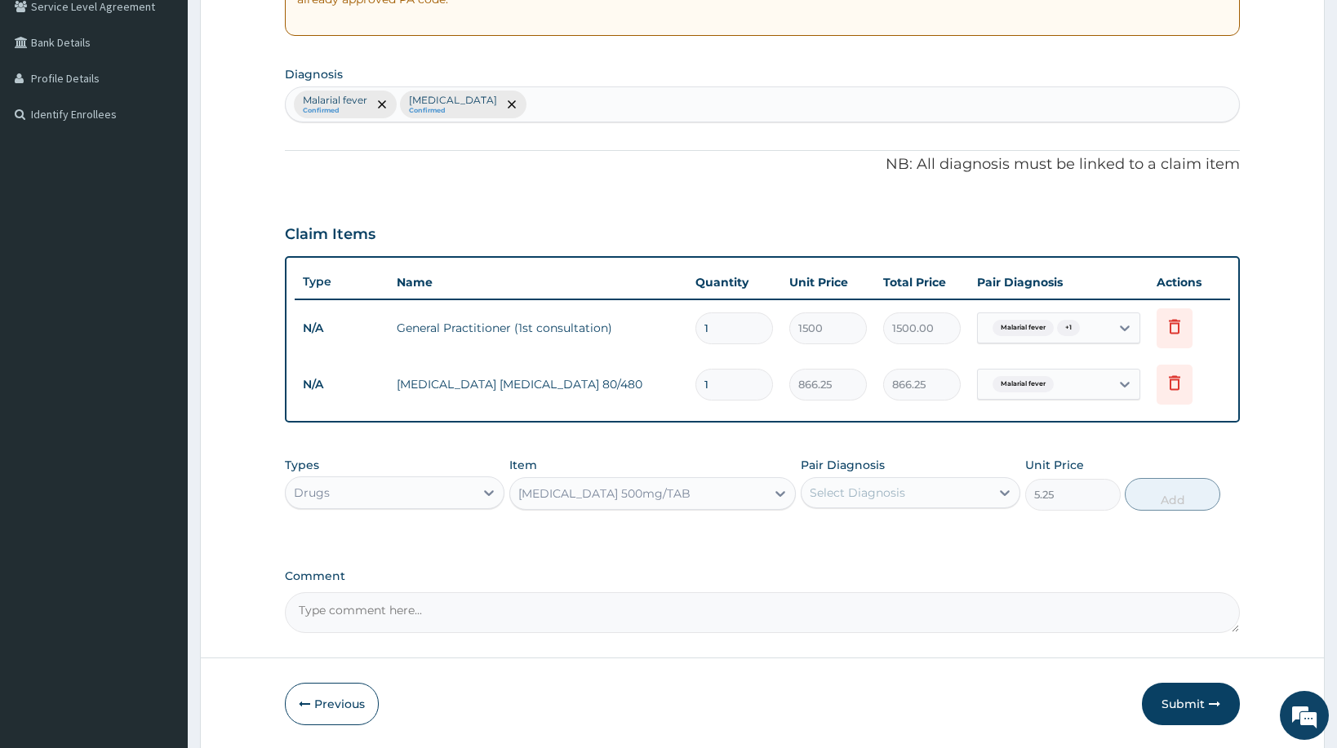
click at [853, 498] on div "Select Diagnosis" at bounding box center [856, 493] width 95 height 16
click at [865, 537] on label "Malarial fever" at bounding box center [866, 533] width 78 height 16
checkbox input "true"
click at [1150, 500] on button "Add" at bounding box center [1171, 494] width 95 height 33
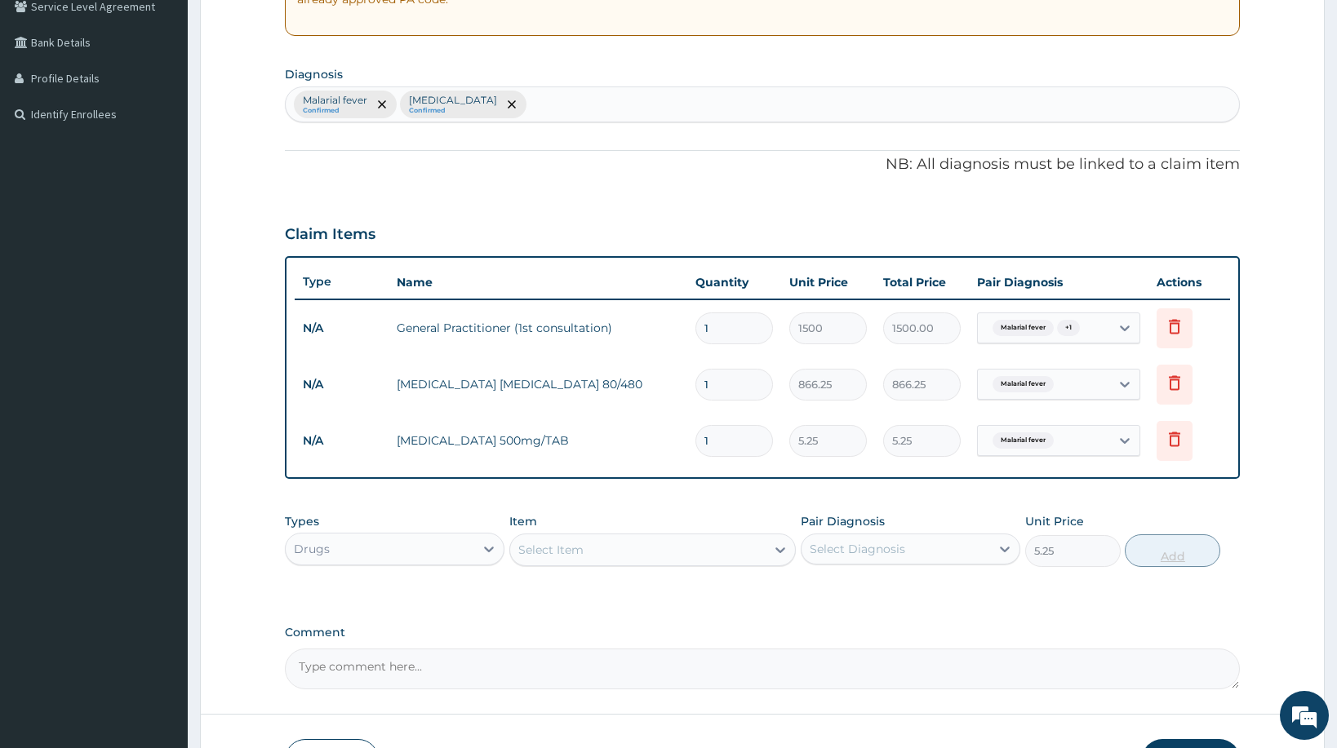
type input "0"
click at [733, 440] on input "1" at bounding box center [734, 441] width 78 height 32
type input "18"
type input "94.50"
type input "18"
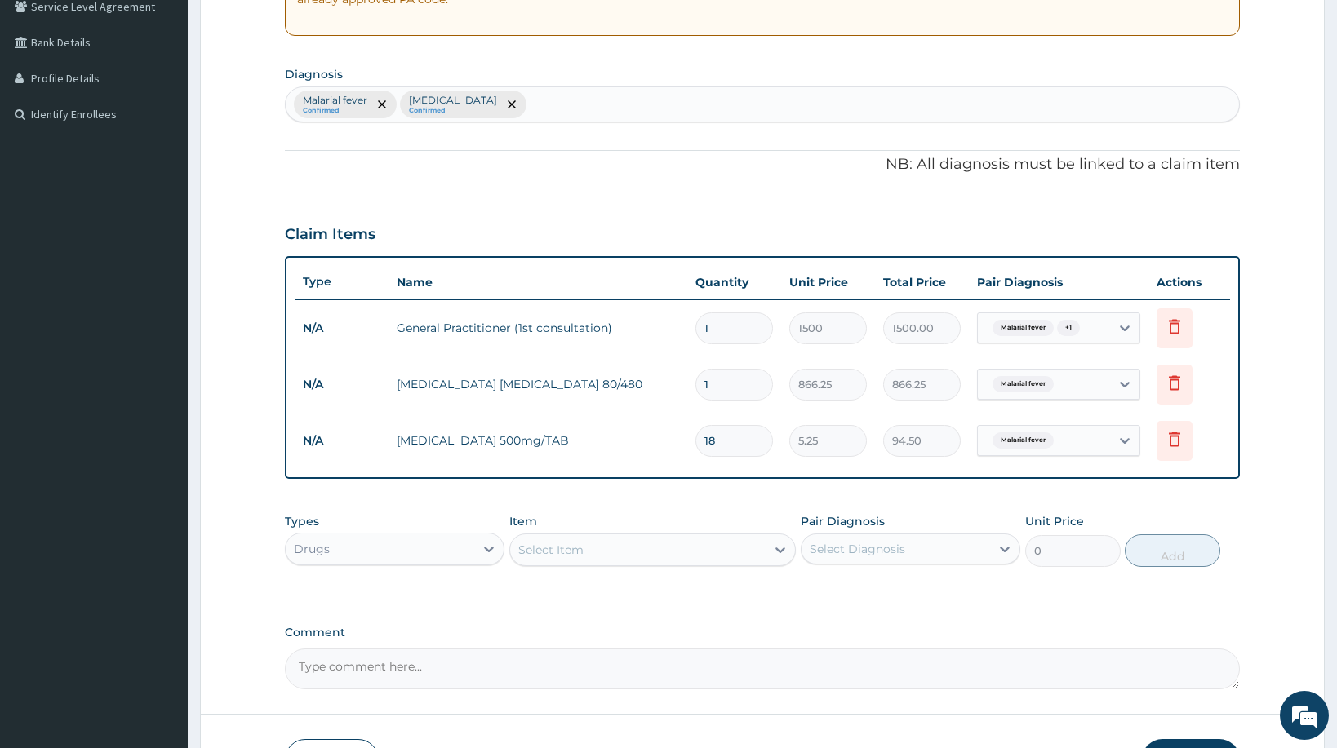
click at [533, 556] on div "Select Item" at bounding box center [550, 550] width 65 height 16
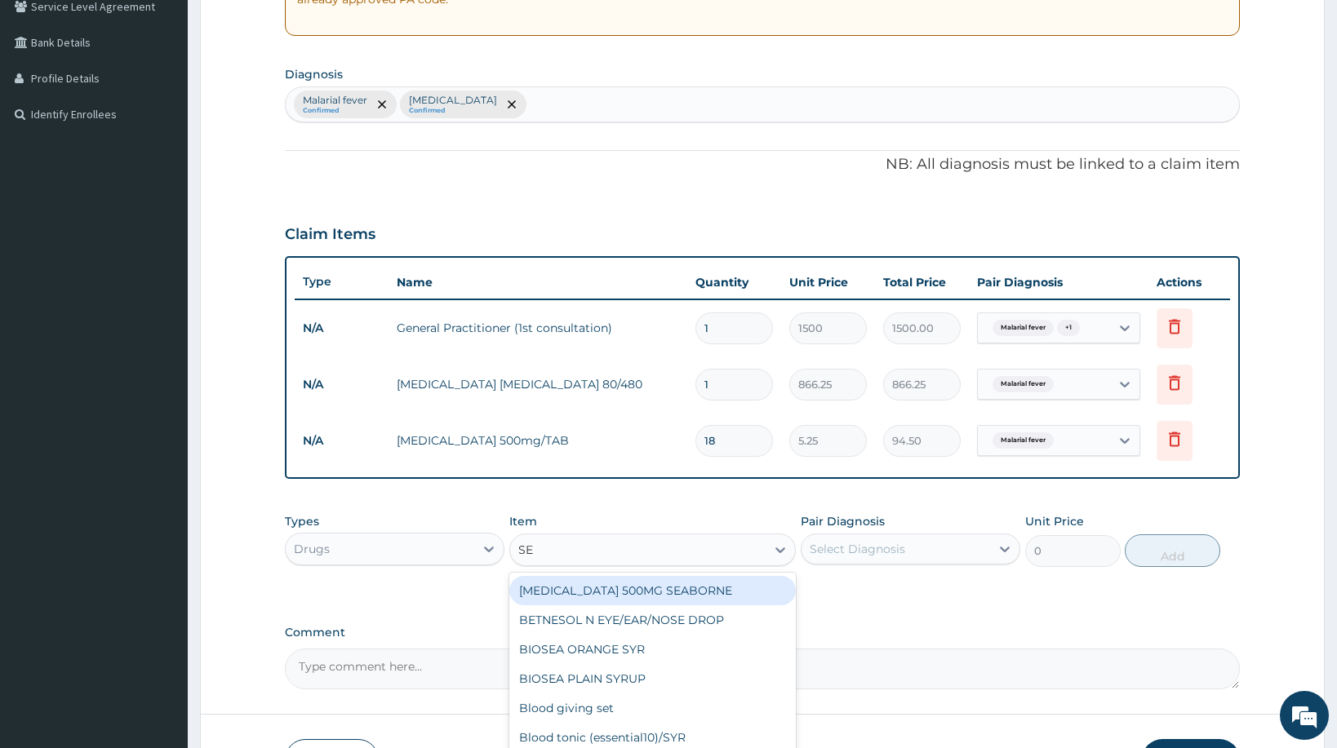
type input "SEP"
click at [572, 595] on div "Cotrimoxazole septrin/Tab" at bounding box center [652, 590] width 286 height 29
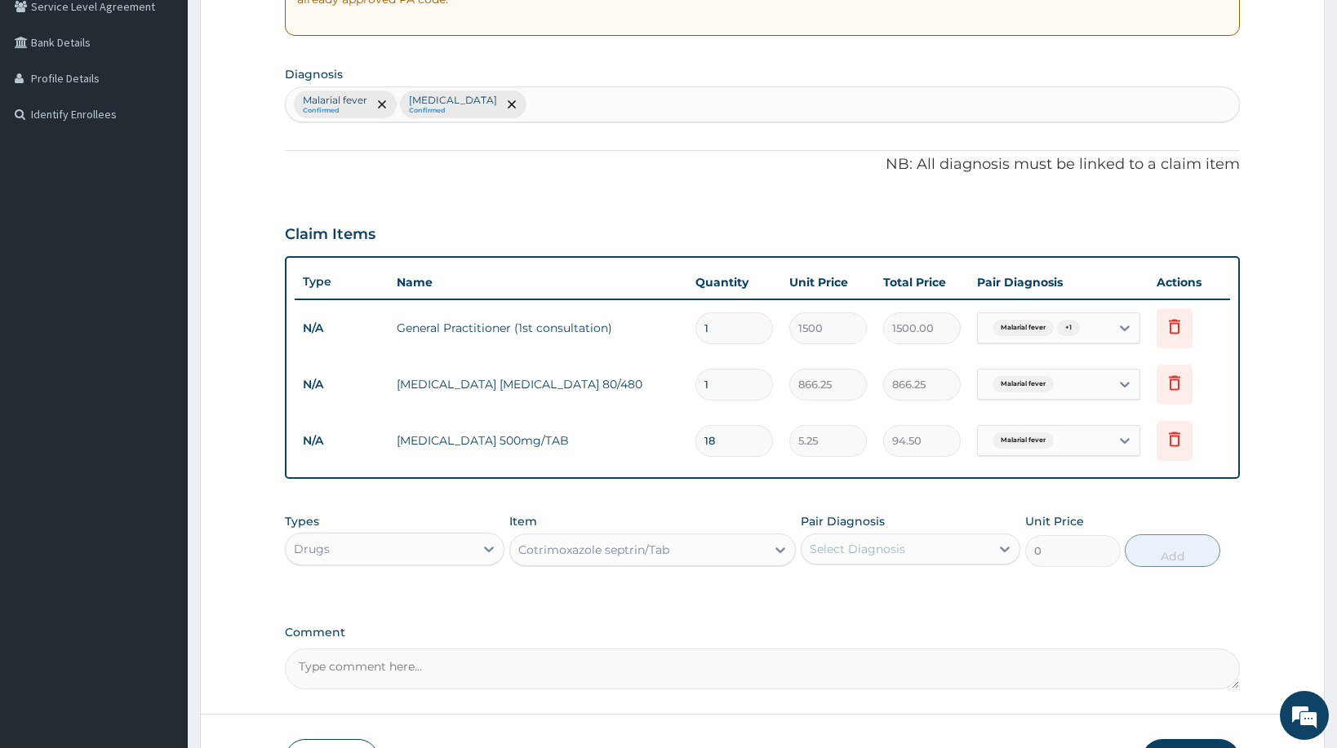
type input "34.12"
click at [836, 547] on div "Select Diagnosis" at bounding box center [856, 549] width 95 height 16
click at [827, 617] on div "Upper respiratory infection" at bounding box center [909, 624] width 219 height 33
checkbox input "true"
click at [1162, 554] on button "Add" at bounding box center [1171, 550] width 95 height 33
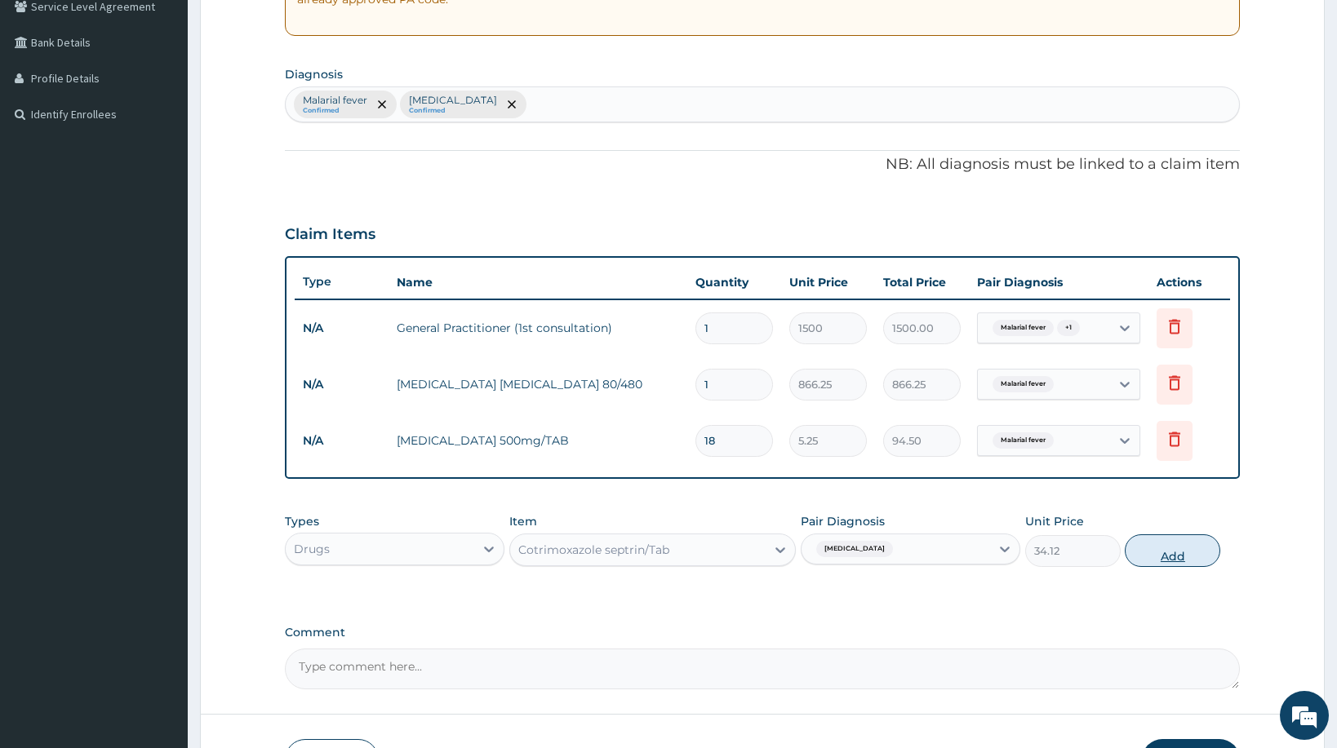
type input "0"
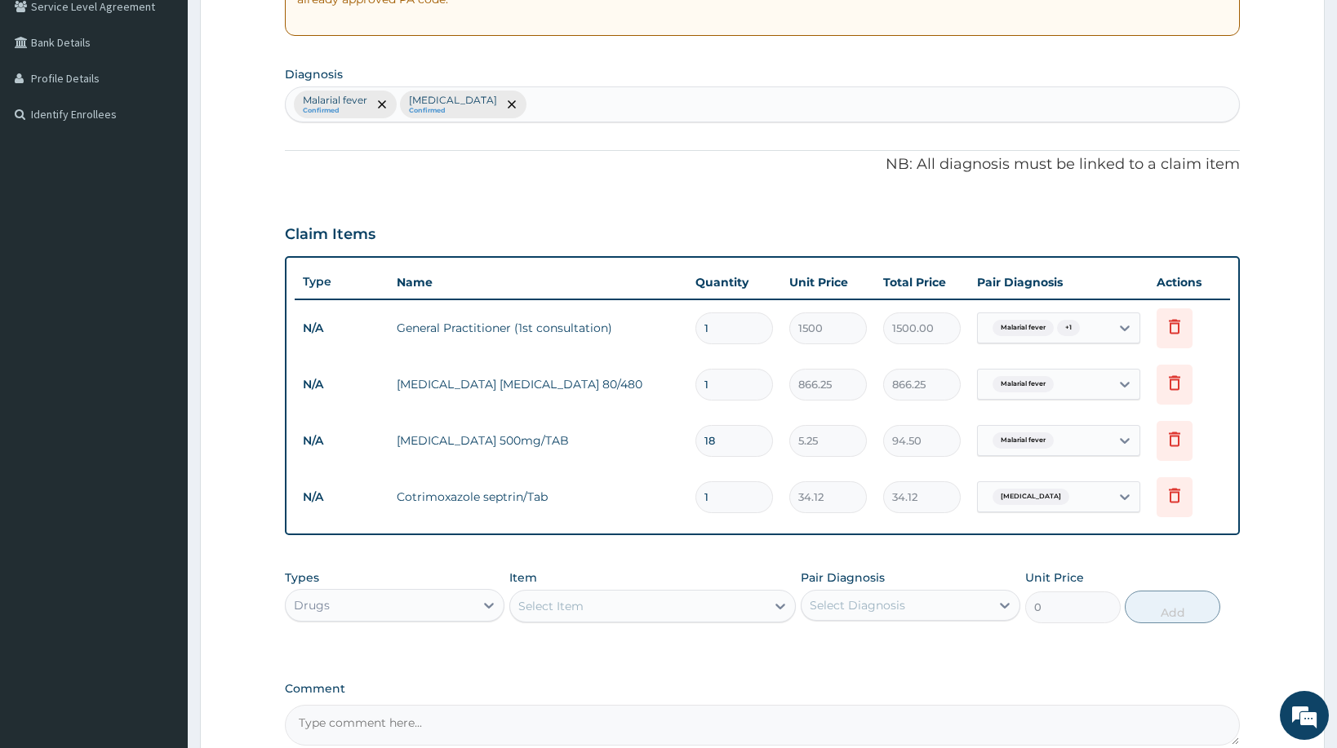
drag, startPoint x: 723, startPoint y: 503, endPoint x: 641, endPoint y: 494, distance: 82.1
click at [695, 494] on input "1" at bounding box center [734, 497] width 78 height 32
type input "2"
type input "68.24"
type input "20"
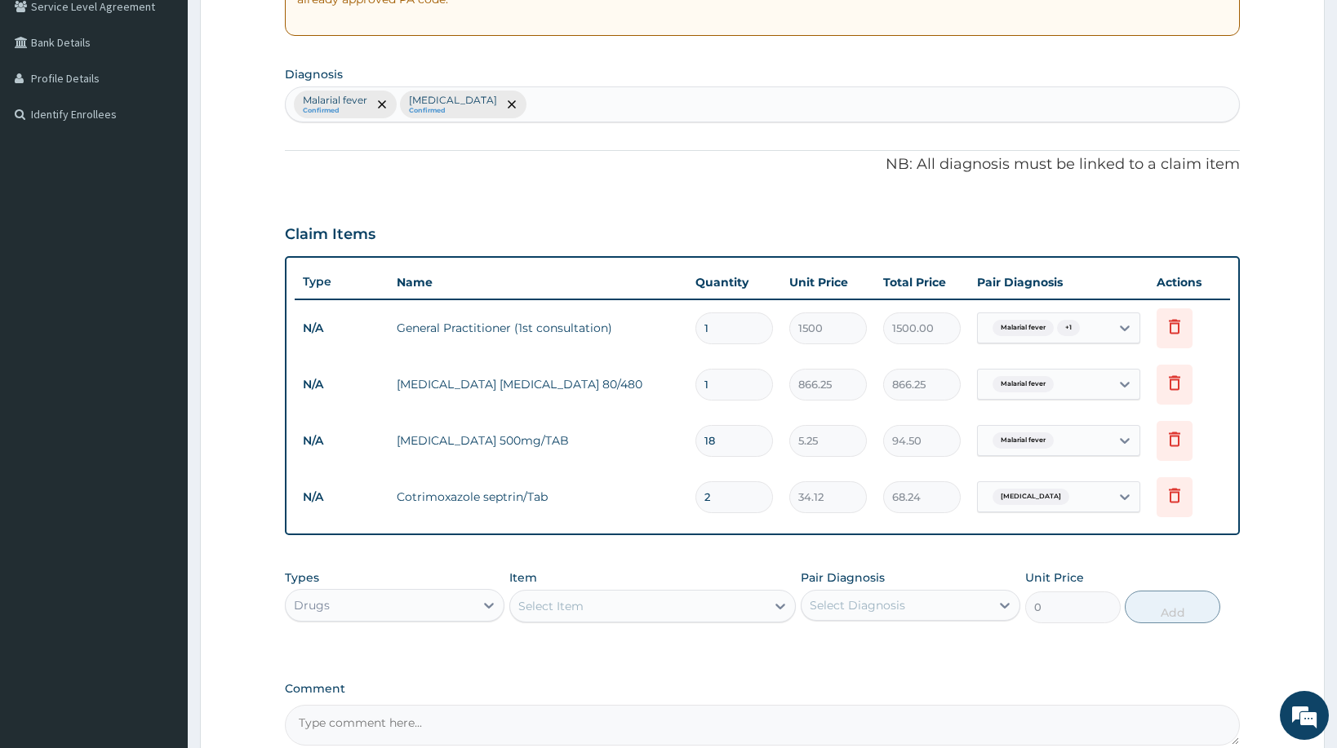
type input "682.40"
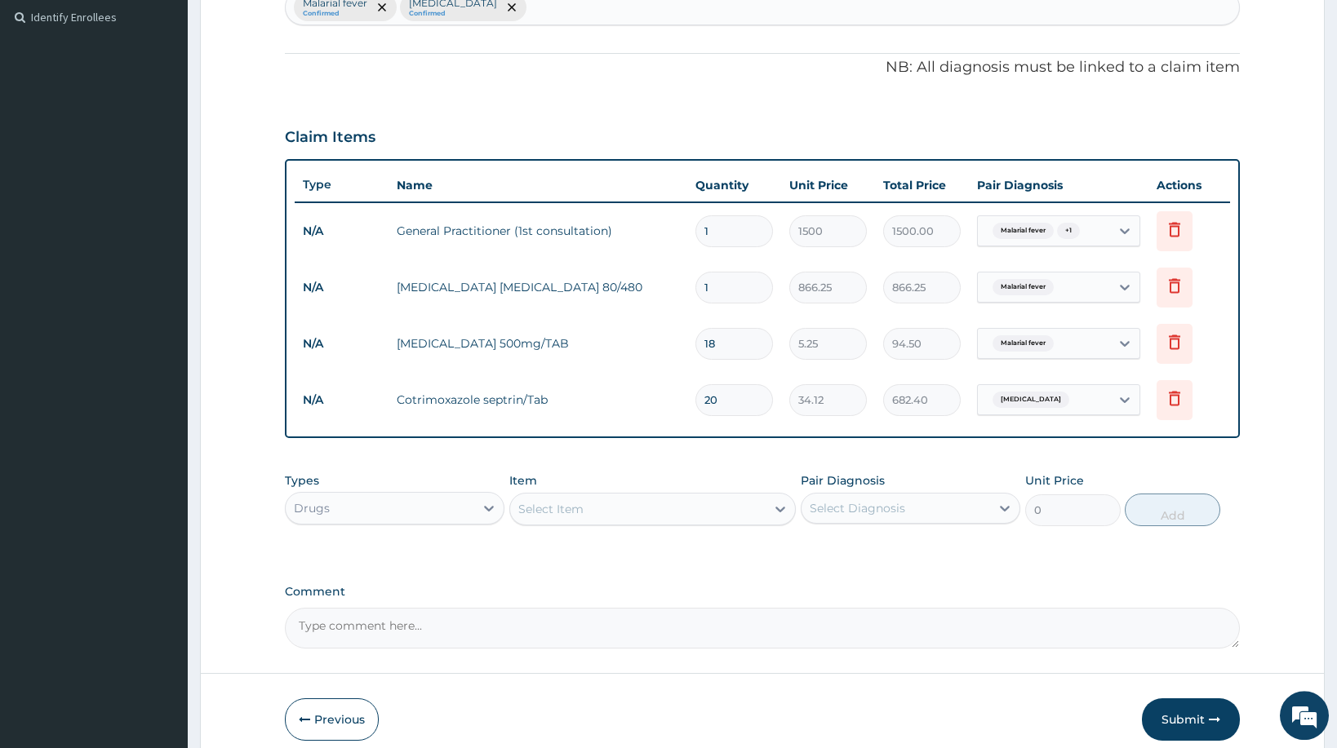
scroll to position [520, 0]
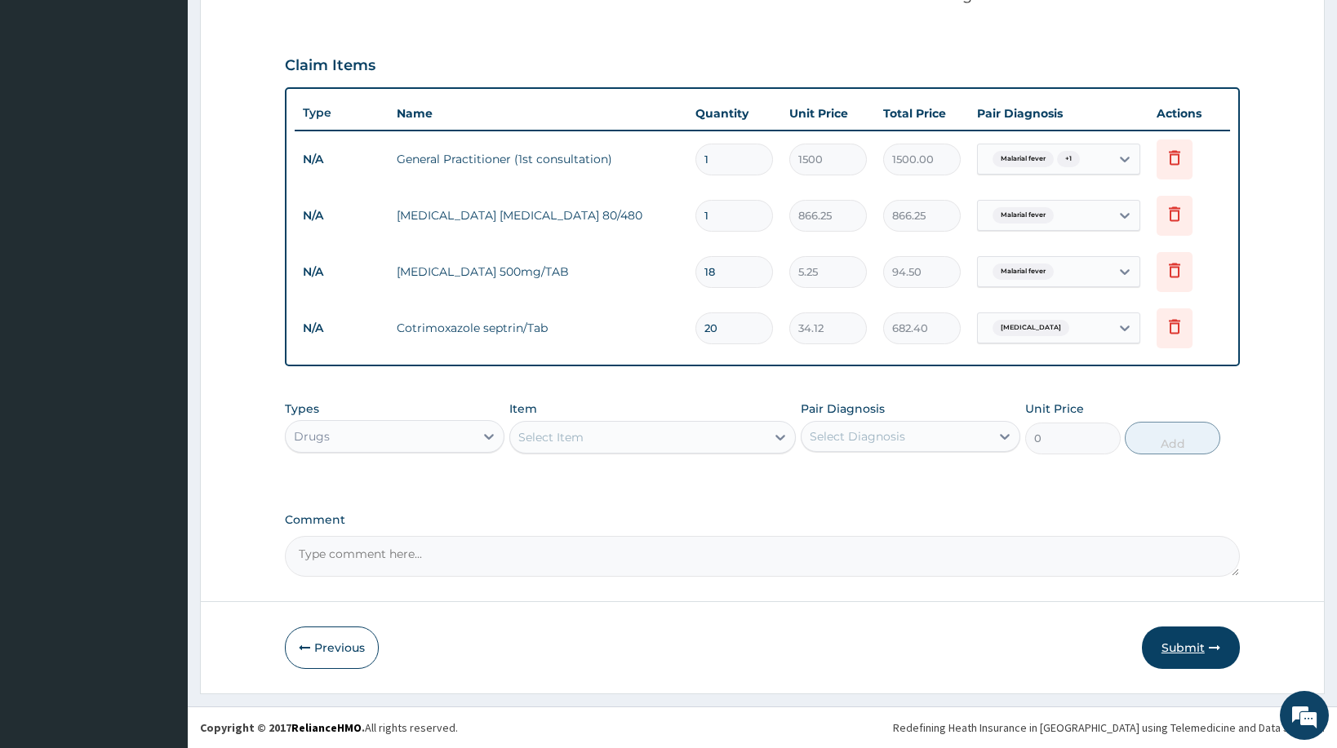
type input "20"
click at [1200, 652] on button "Submit" at bounding box center [1191, 648] width 98 height 42
